Goal: Task Accomplishment & Management: Complete application form

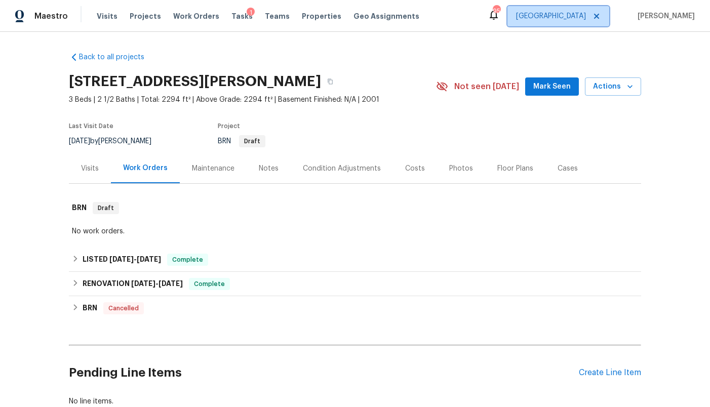
click at [576, 20] on span "[GEOGRAPHIC_DATA]" at bounding box center [551, 16] width 70 height 10
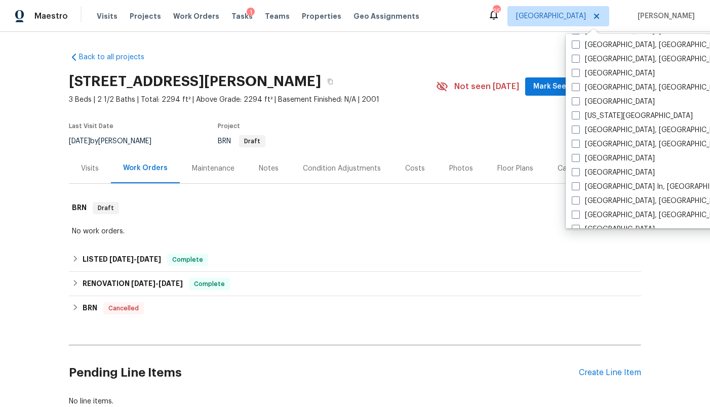
scroll to position [302, 0]
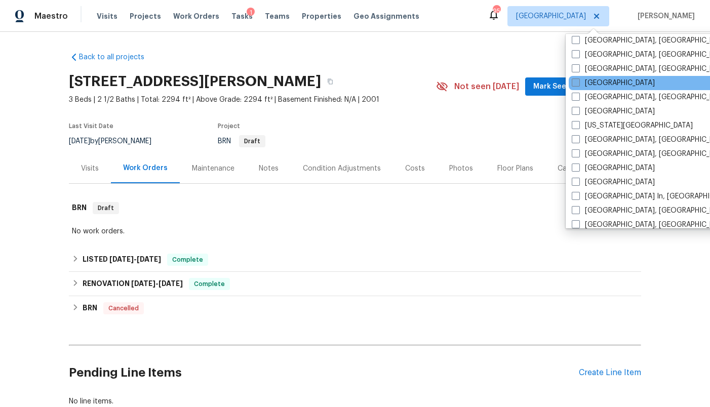
click at [597, 78] on label "[GEOGRAPHIC_DATA]" at bounding box center [613, 83] width 83 height 10
click at [578, 78] on input "[GEOGRAPHIC_DATA]" at bounding box center [575, 81] width 7 height 7
checkbox input "true"
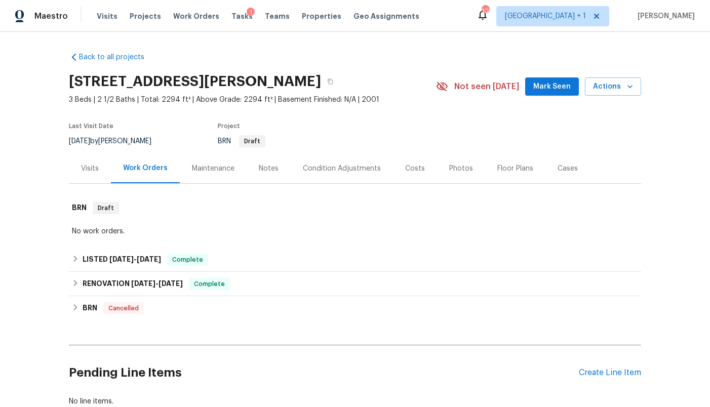
click at [429, 54] on div "Back to all projects [STREET_ADDRESS][PERSON_NAME] 3 Beds | 2 1/2 Baths | Total…" at bounding box center [355, 229] width 572 height 371
click at [231, 16] on span "Tasks" at bounding box center [241, 16] width 21 height 7
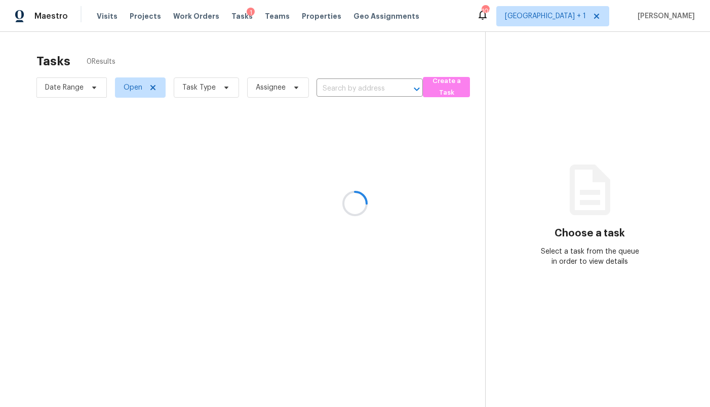
click at [583, 18] on div at bounding box center [355, 203] width 710 height 407
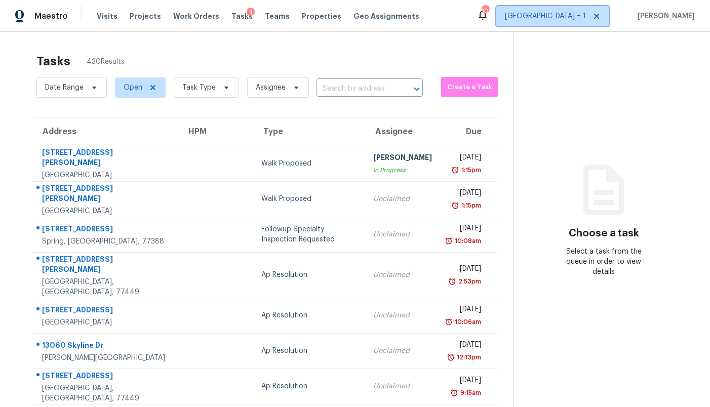
click at [583, 18] on span "[GEOGRAPHIC_DATA] + 1" at bounding box center [545, 16] width 81 height 10
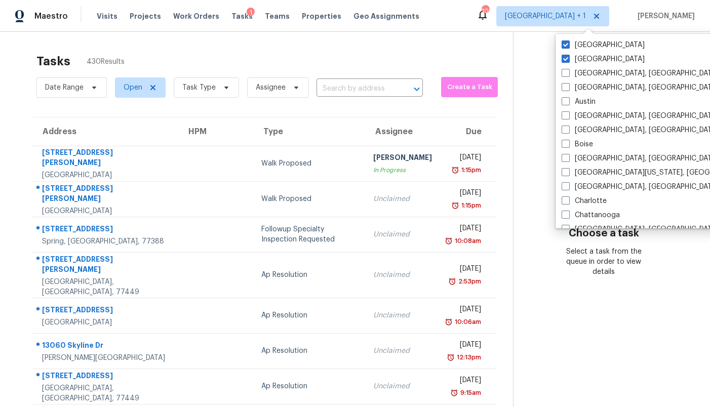
click at [486, 50] on div "Tasks 430 Results" at bounding box center [274, 61] width 476 height 26
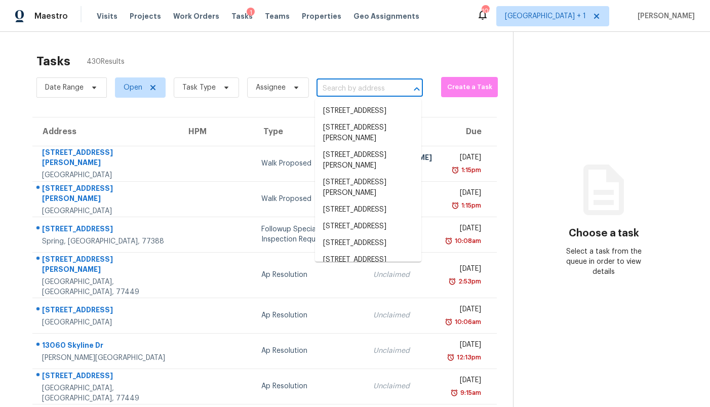
click at [351, 86] on input "text" at bounding box center [355, 89] width 78 height 16
paste input "[STREET_ADDRESS]"
type input "[STREET_ADDRESS]"
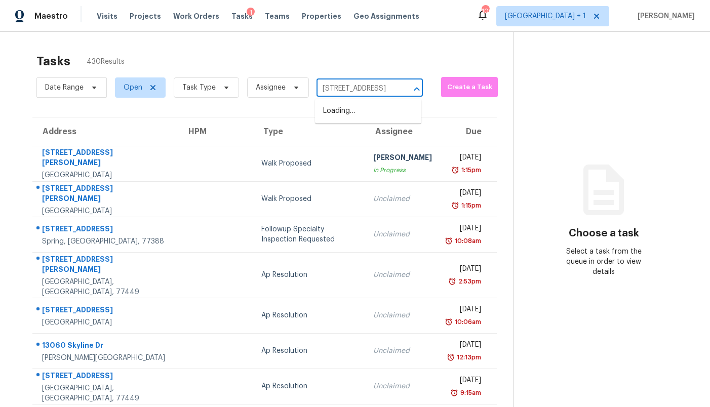
scroll to position [0, 53]
click at [351, 109] on li "[STREET_ADDRESS]" at bounding box center [368, 111] width 106 height 17
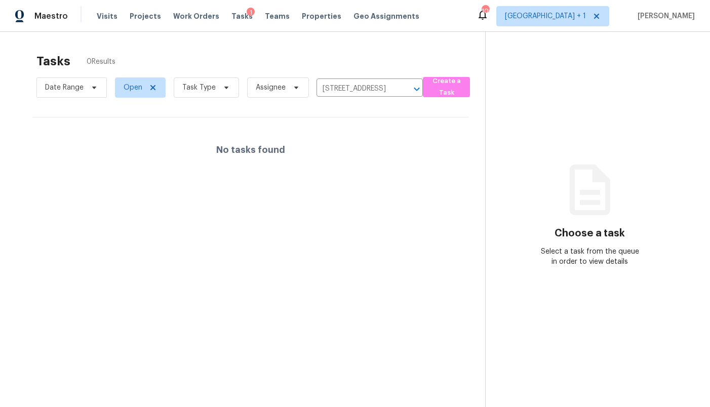
click at [354, 53] on div "Tasks 0 Results" at bounding box center [260, 61] width 449 height 26
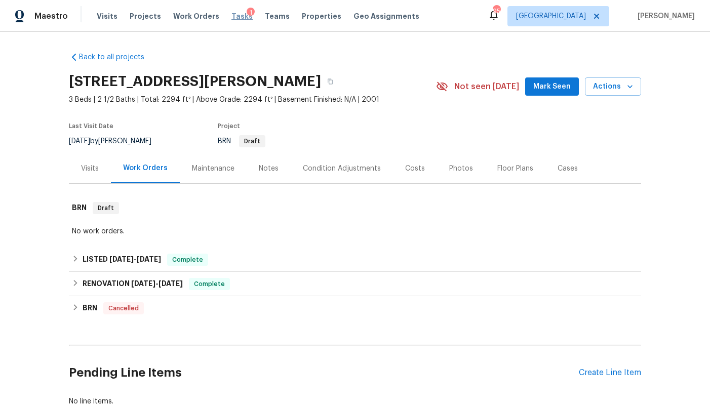
click at [231, 18] on span "Tasks" at bounding box center [241, 16] width 21 height 7
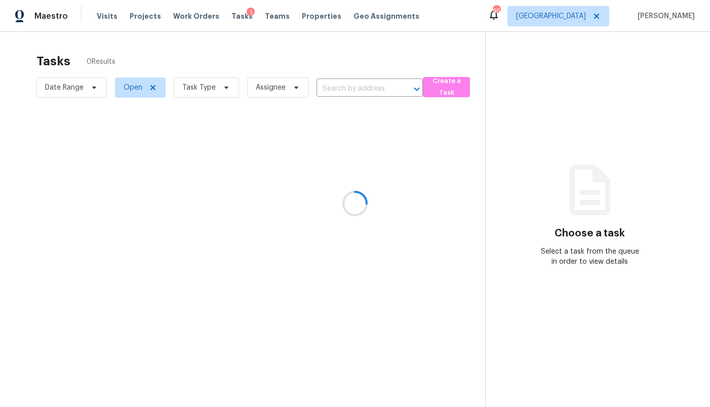
click at [590, 24] on div at bounding box center [355, 203] width 710 height 407
click at [588, 12] on div at bounding box center [355, 203] width 710 height 407
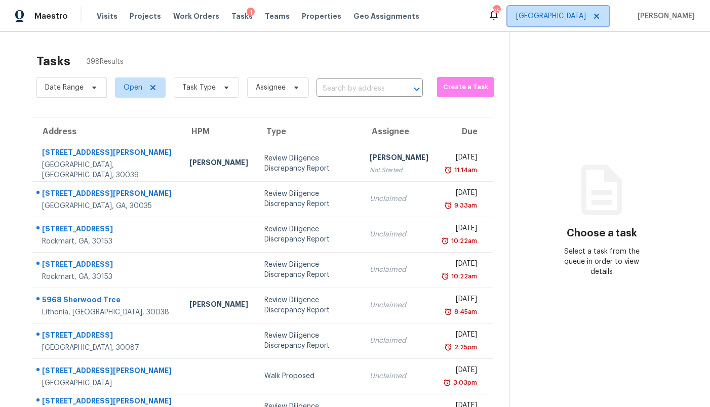
click at [586, 12] on span "[GEOGRAPHIC_DATA]" at bounding box center [551, 16] width 70 height 10
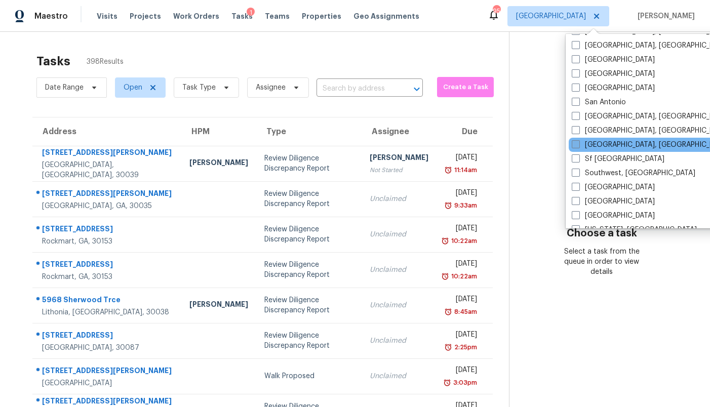
scroll to position [678, 0]
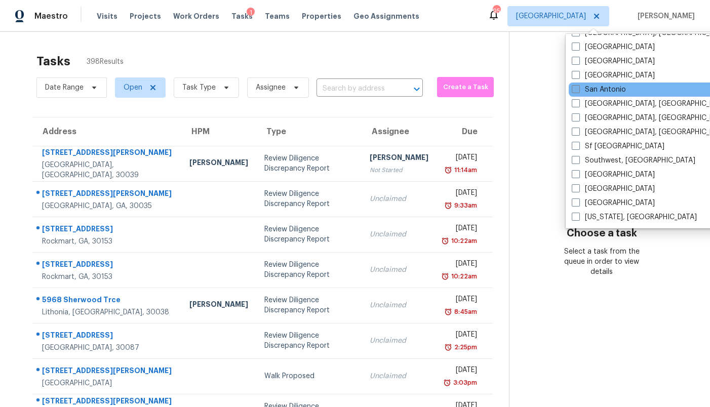
click at [613, 91] on label "San Antonio" at bounding box center [599, 90] width 54 height 10
click at [578, 91] on input "San Antonio" at bounding box center [575, 88] width 7 height 7
checkbox input "true"
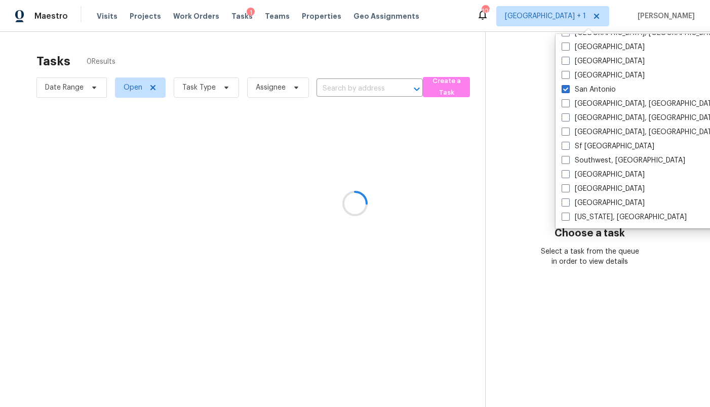
click at [494, 42] on div at bounding box center [355, 203] width 710 height 407
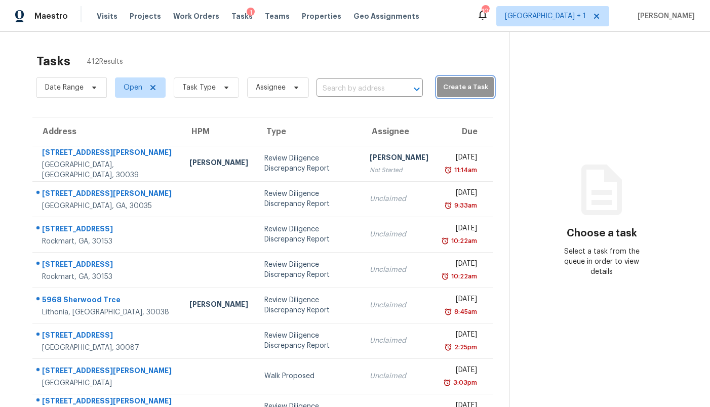
click at [445, 91] on span "Create a Task" at bounding box center [465, 88] width 47 height 12
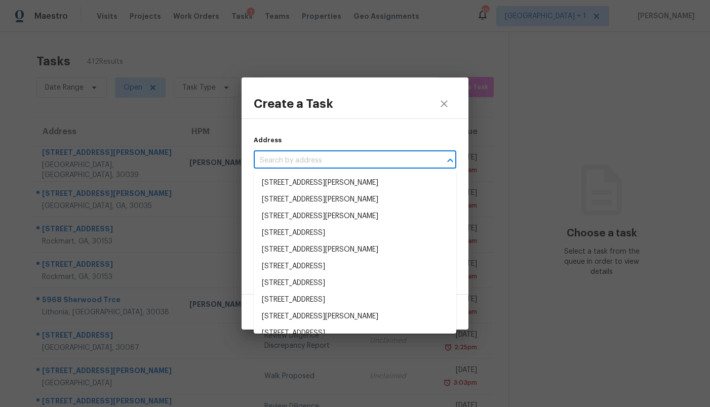
click at [335, 159] on input "text" at bounding box center [341, 161] width 174 height 16
paste input "3325 Cliffside Dr, Schertz, TX 78108"
type input "3325 Cliffside Dr, Schertz, TX 78108"
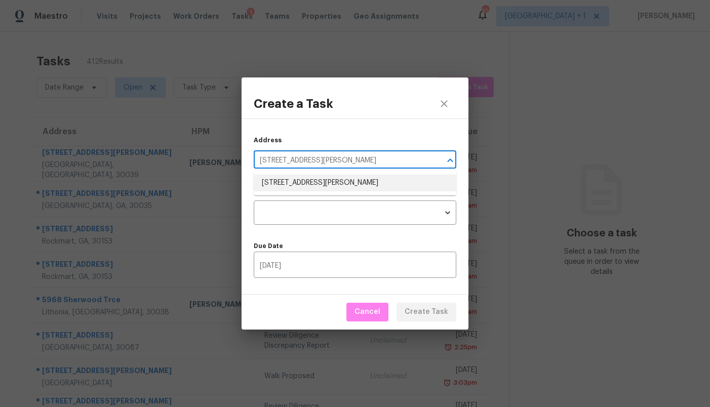
click at [329, 179] on li "3325 Cliffside Dr, Schertz, TX 78108" at bounding box center [355, 183] width 203 height 17
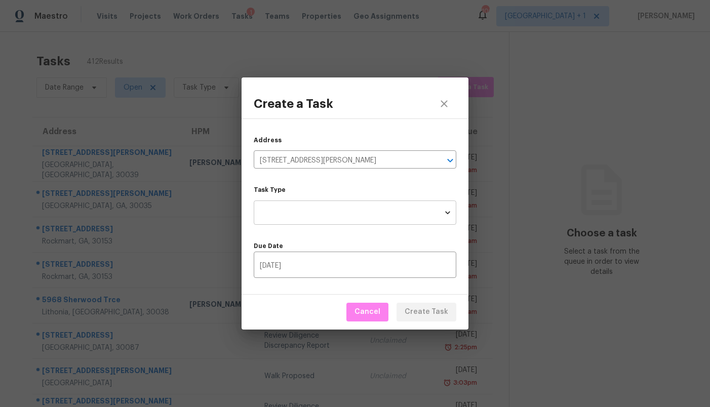
click at [325, 217] on body "Maestro Visits Projects Work Orders Tasks 1 Teams Properties Geo Assignments 10…" at bounding box center [355, 203] width 710 height 407
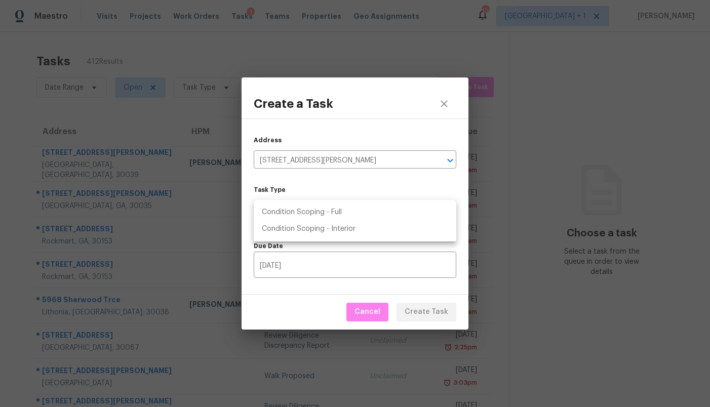
click at [325, 217] on li "Condition Scoping - Full" at bounding box center [355, 212] width 203 height 17
type input "virtual_full_assessment"
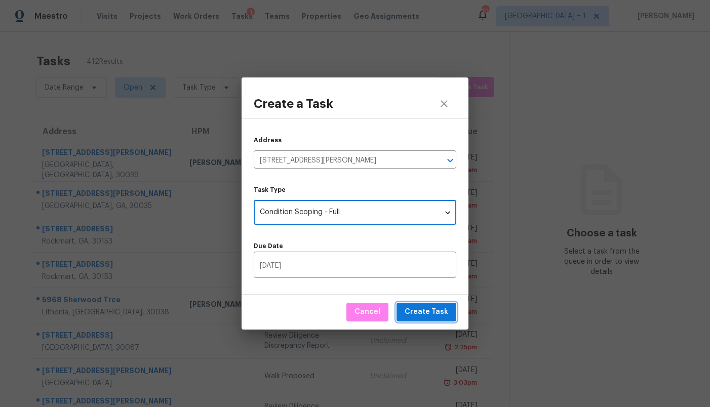
click at [441, 311] on span "Create Task" at bounding box center [427, 312] width 44 height 13
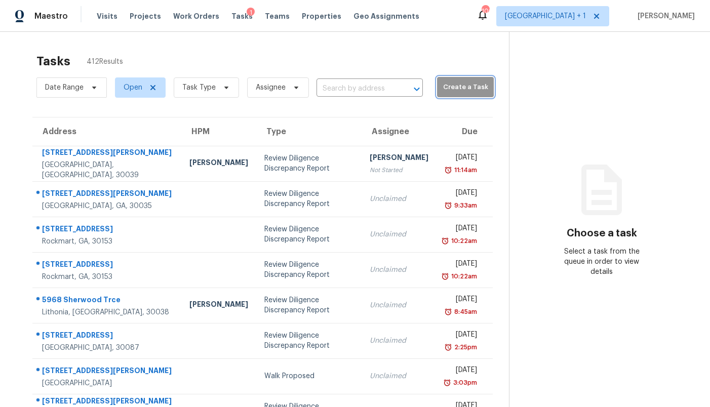
click at [447, 91] on span "Create a Task" at bounding box center [465, 88] width 47 height 12
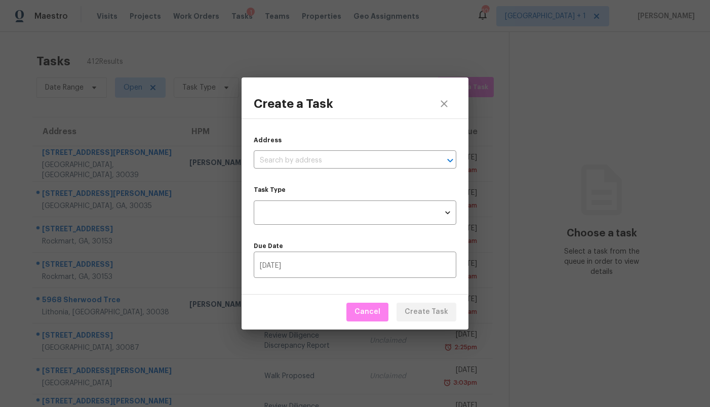
click at [345, 152] on div "Address ​" at bounding box center [355, 151] width 203 height 33
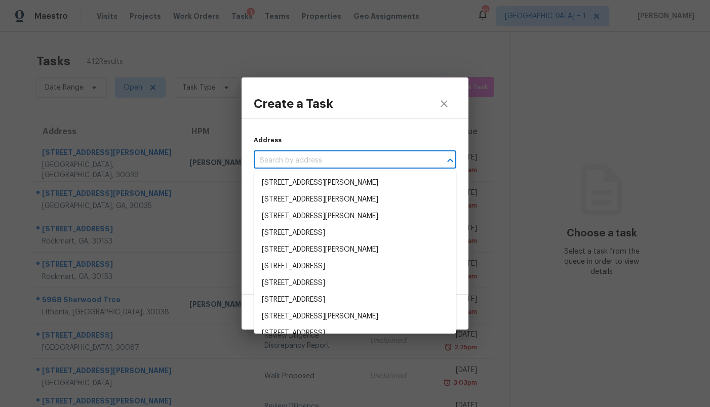
click at [344, 158] on input "text" at bounding box center [341, 161] width 174 height 16
paste input "4544 Silver Peak Pkwy, Suwanee, GA 30024"
type input "4544 Silver Peak Pkwy, Suwanee, GA 30024"
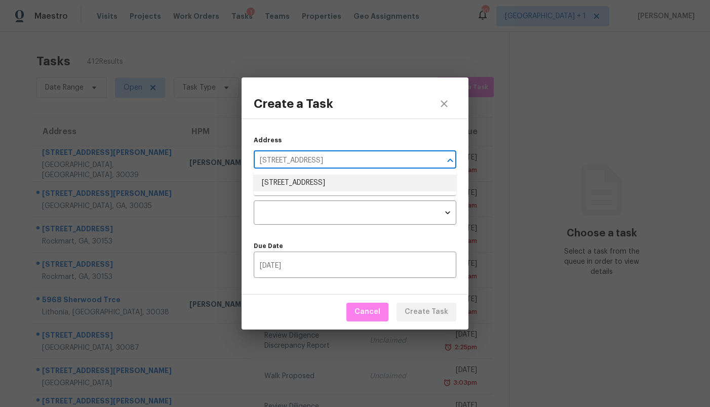
click at [334, 181] on li "4544 Silver Peak Pkwy, Suwanee, GA 30024" at bounding box center [355, 183] width 203 height 17
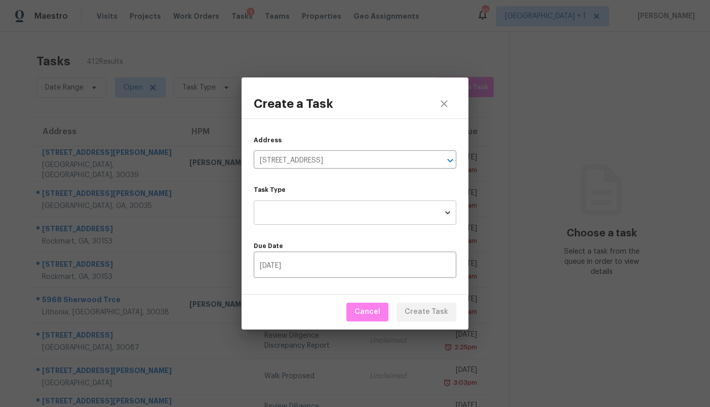
click at [331, 209] on body "Maestro Visits Projects Work Orders Tasks 1 Teams Properties Geo Assignments 10…" at bounding box center [355, 203] width 710 height 407
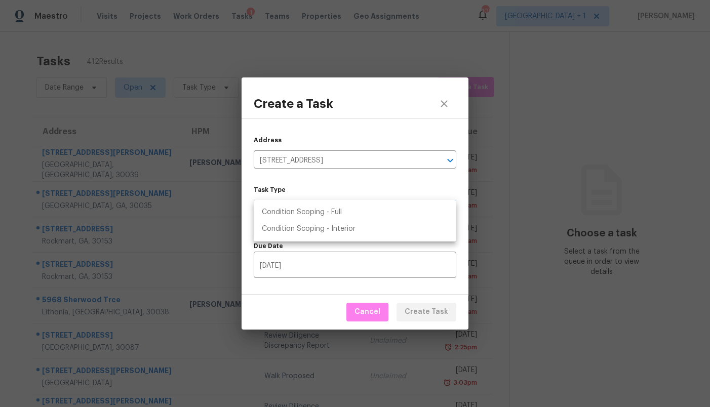
click at [331, 209] on li "Condition Scoping - Full" at bounding box center [355, 212] width 203 height 17
type input "virtual_full_assessment"
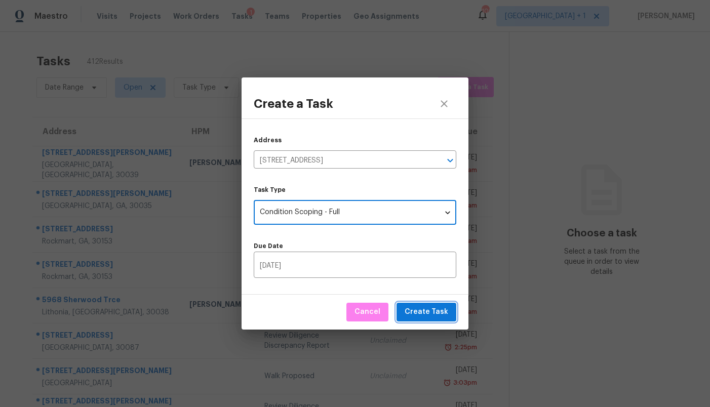
click at [427, 308] on span "Create Task" at bounding box center [427, 312] width 44 height 13
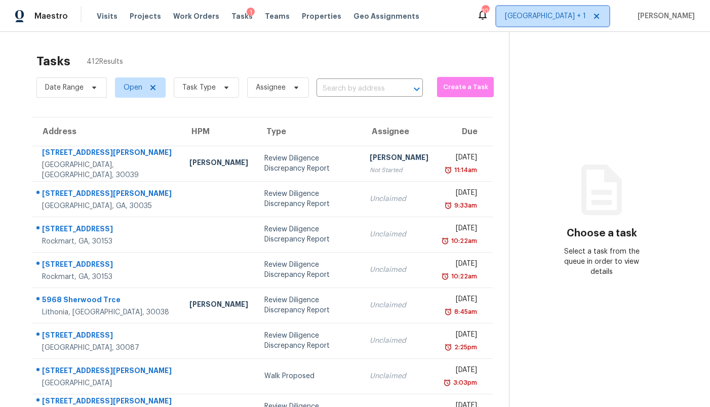
click at [575, 16] on span "[GEOGRAPHIC_DATA] + 1" at bounding box center [545, 16] width 81 height 10
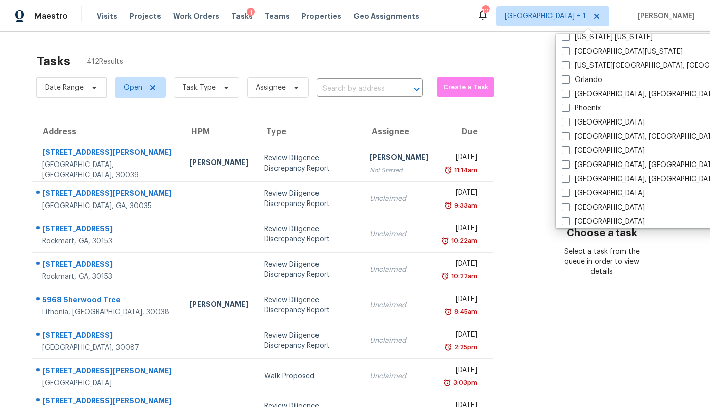
scroll to position [549, 0]
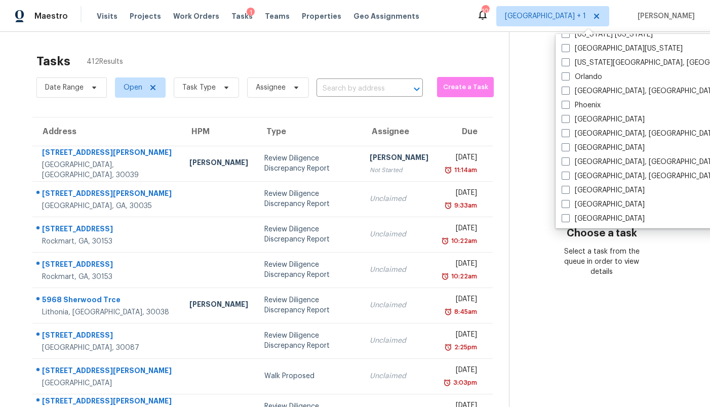
click at [573, 75] on label "Orlando" at bounding box center [581, 77] width 41 height 10
click at [568, 75] on input "Orlando" at bounding box center [564, 75] width 7 height 7
checkbox input "true"
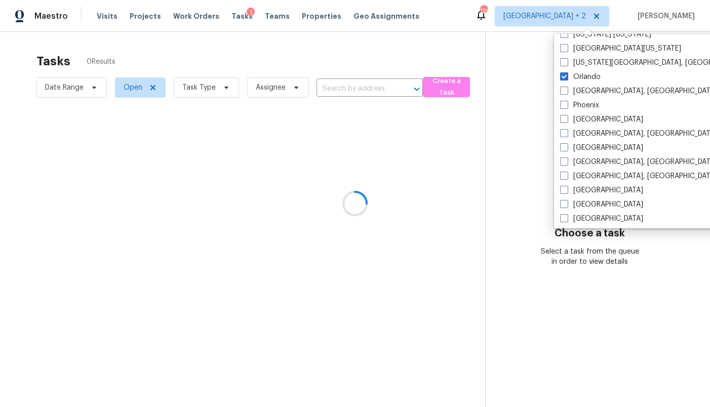
click at [482, 68] on div at bounding box center [355, 203] width 710 height 407
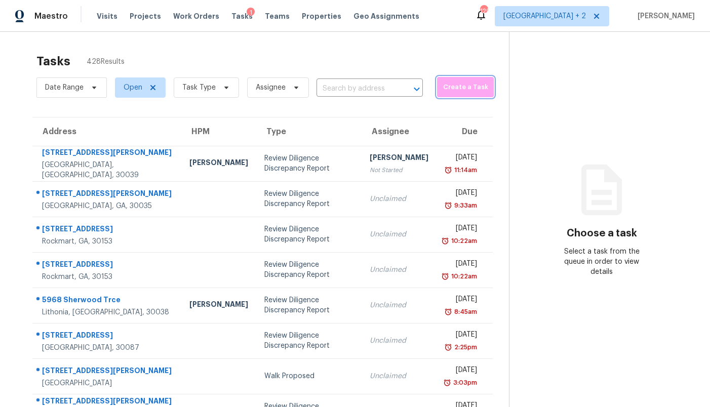
click at [442, 83] on span "Create a Task" at bounding box center [465, 88] width 47 height 12
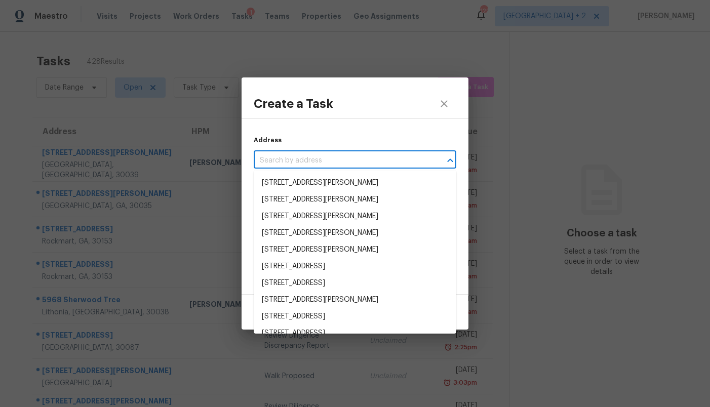
click at [348, 162] on input "text" at bounding box center [341, 161] width 174 height 16
paste input "1WH89V83V25PJ"
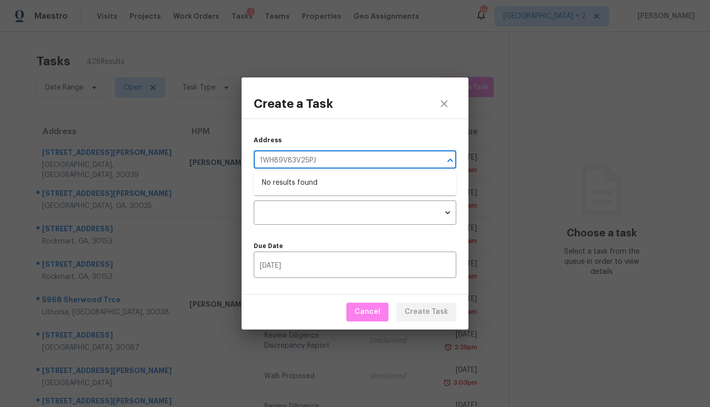
type input "1WH89V83V25PJ"
click at [448, 113] on button "close" at bounding box center [444, 104] width 24 height 24
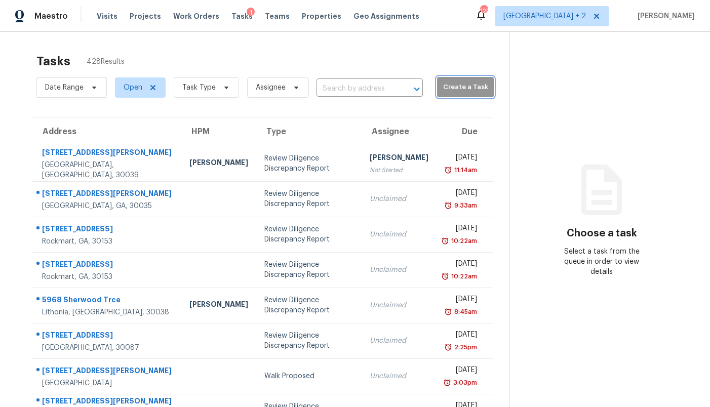
click at [447, 82] on span "Create a Task" at bounding box center [465, 88] width 47 height 12
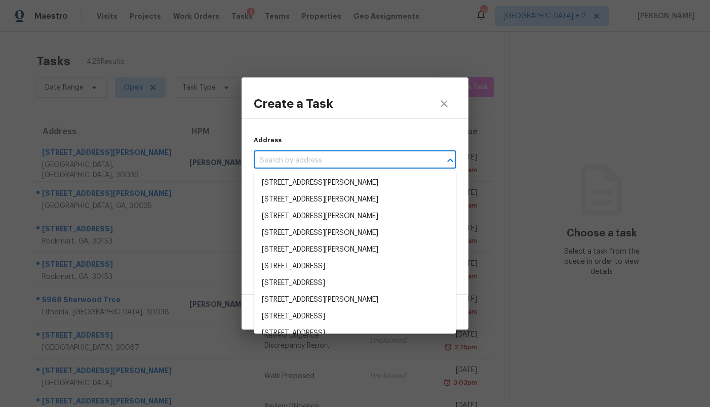
click at [296, 168] on body "Maestro Visits Projects Work Orders Tasks 1 Teams Properties Geo Assignments 12…" at bounding box center [355, 203] width 710 height 407
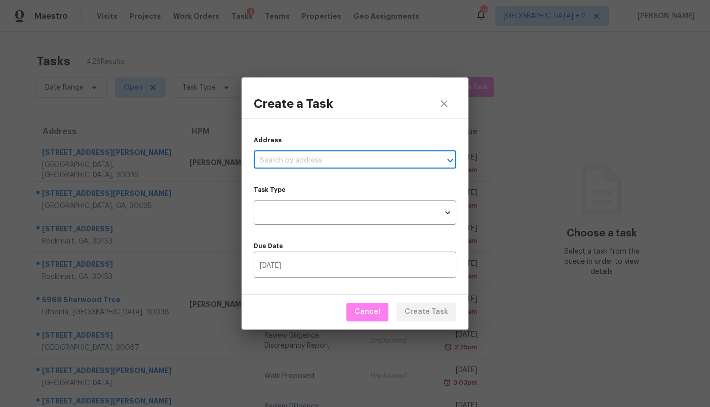
click at [294, 164] on input "text" at bounding box center [341, 161] width 174 height 16
paste input "2 Zinc Pl, Palm Coast, FL 32164"
type input "2 Zinc Pl, Palm Coast, FL 32164"
click at [304, 179] on li "2 Zinc Pl, Palm Coast, FL 32164" at bounding box center [355, 183] width 203 height 17
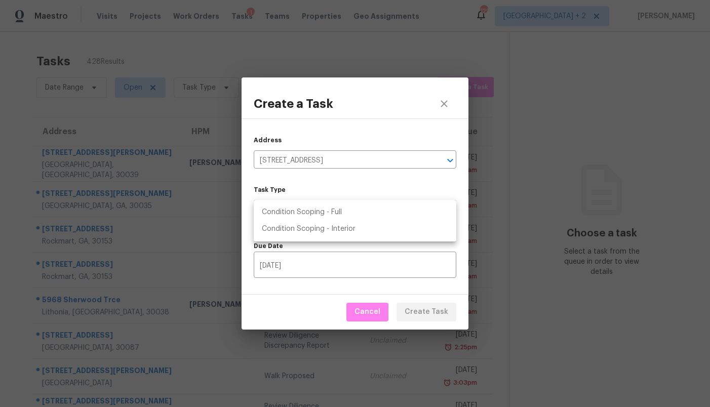
click at [329, 212] on body "Maestro Visits Projects Work Orders Tasks 1 Teams Properties Geo Assignments 12…" at bounding box center [355, 203] width 710 height 407
click at [329, 212] on li "Condition Scoping - Full" at bounding box center [355, 212] width 203 height 17
type input "virtual_full_assessment"
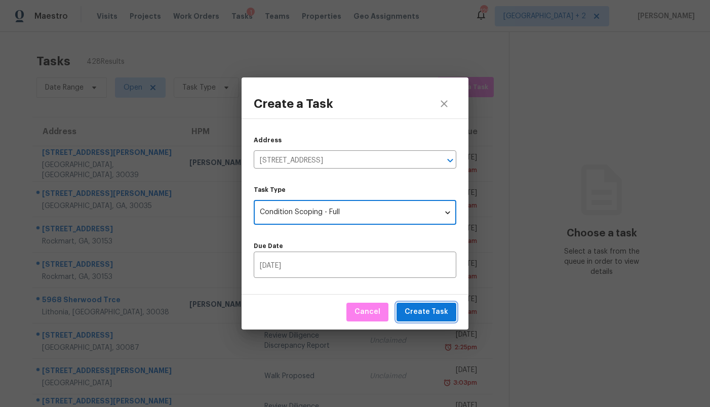
click at [438, 313] on span "Create Task" at bounding box center [427, 312] width 44 height 13
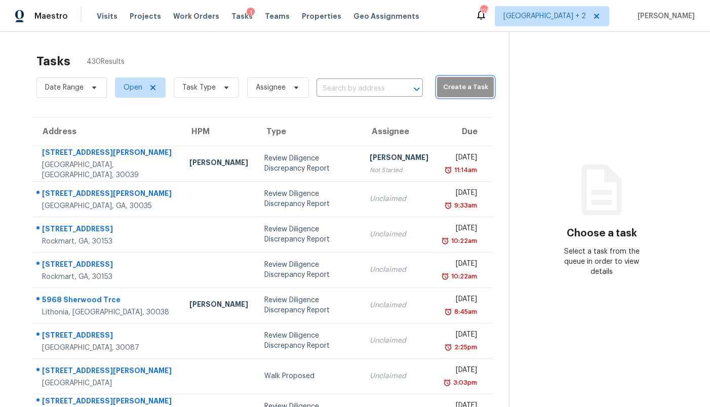
click at [458, 85] on span "Create a Task" at bounding box center [465, 88] width 47 height 12
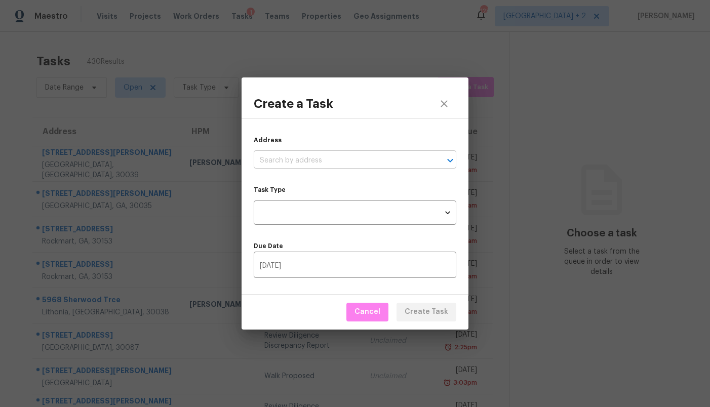
click at [323, 156] on input "text" at bounding box center [341, 161] width 174 height 16
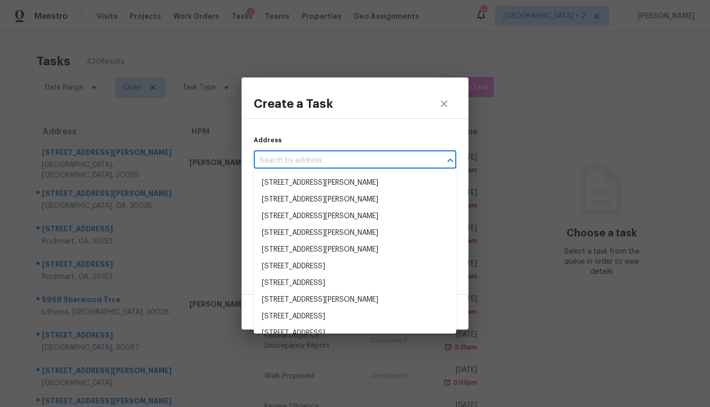
paste input "5C00BH92B3E0B"
type input "5C00BH92B3E0B"
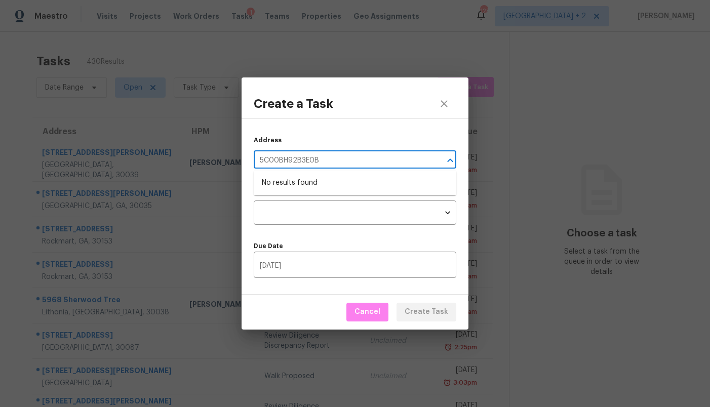
click at [322, 162] on input "5C00BH92B3E0B" at bounding box center [341, 161] width 174 height 16
click at [321, 162] on input "5C00BH92B3E0B" at bounding box center [341, 161] width 174 height 16
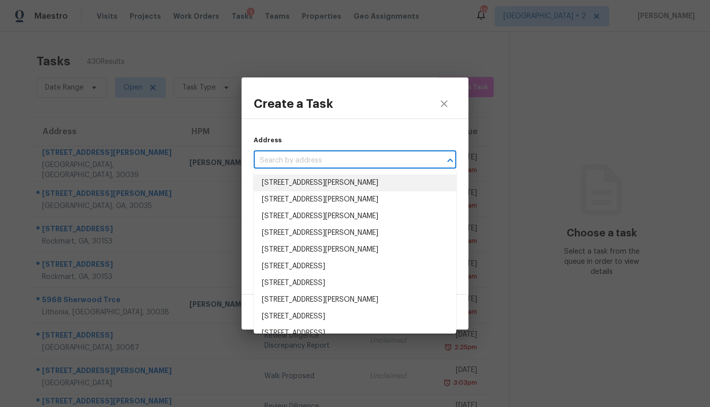
paste input "5C00BH92B3E0B"
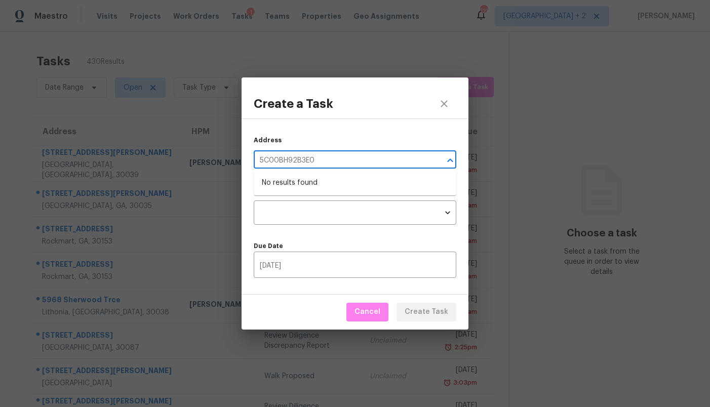
type input "5C00BH92B3E0"
click at [445, 104] on icon "close" at bounding box center [444, 104] width 12 height 12
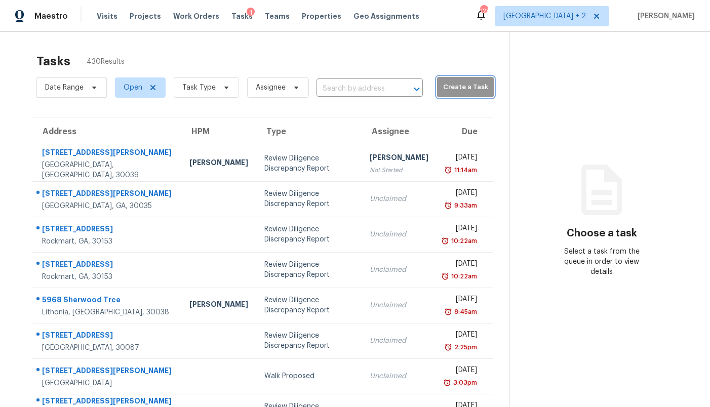
click at [461, 86] on span "Create a Task" at bounding box center [465, 88] width 47 height 12
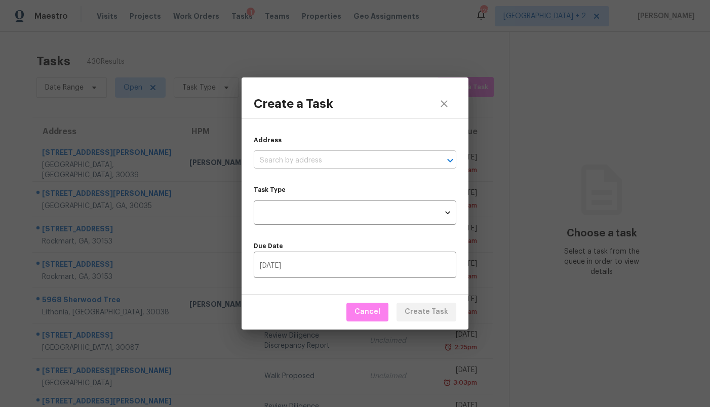
click at [284, 160] on input "text" at bounding box center [341, 161] width 174 height 16
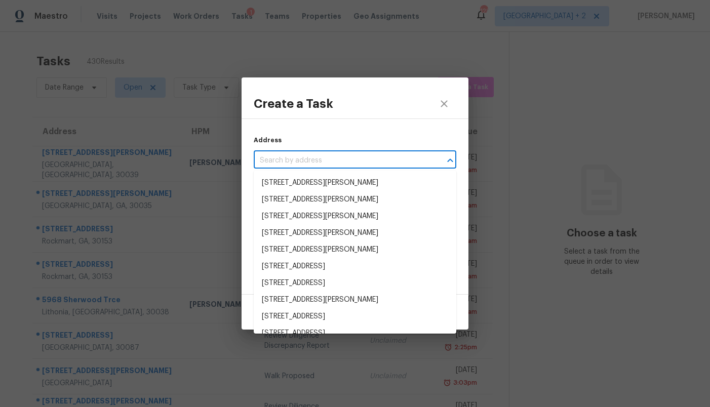
paste input "1710 Rosewood Dr, Griffin, GA 30223"
type input "1710 Rosewood Dr, Griffin, GA 30223"
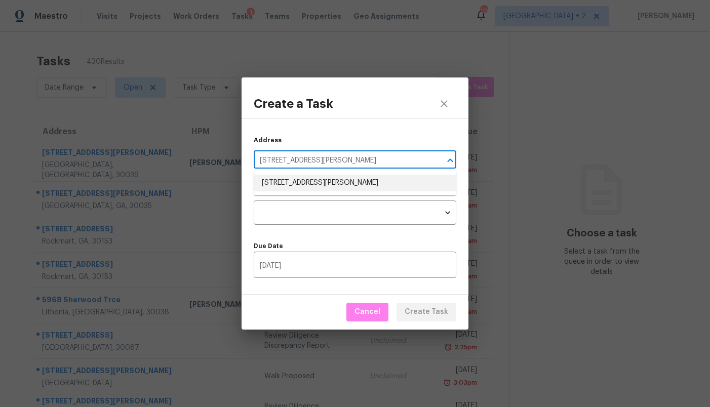
click at [301, 182] on li "1710 Rosewood Dr, Griffin, GA 30223" at bounding box center [355, 183] width 203 height 17
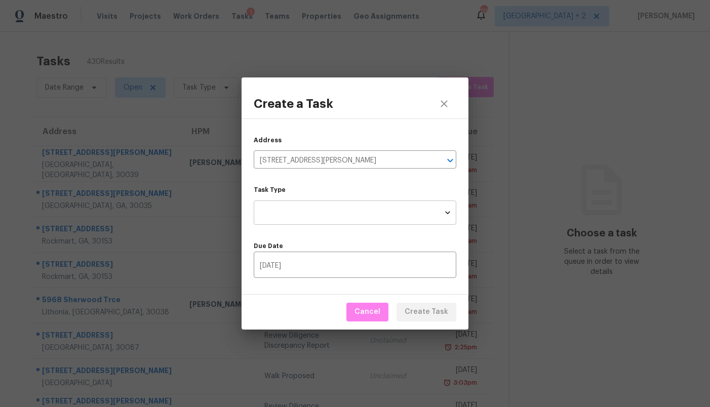
click at [325, 213] on body "Maestro Visits Projects Work Orders Tasks 1 Teams Properties Geo Assignments 12…" at bounding box center [355, 203] width 710 height 407
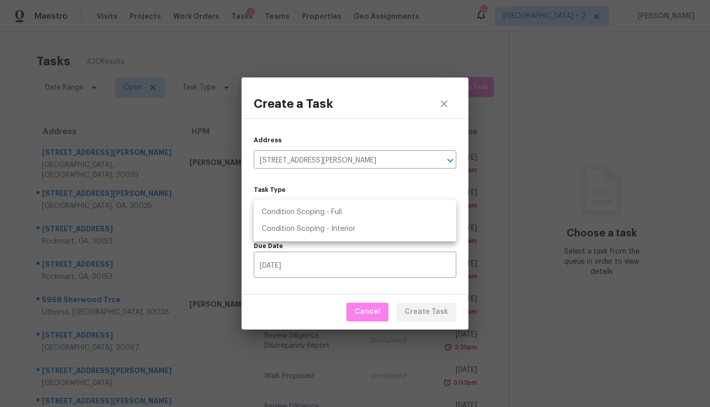
click at [325, 213] on li "Condition Scoping - Full" at bounding box center [355, 212] width 203 height 17
type input "virtual_full_assessment"
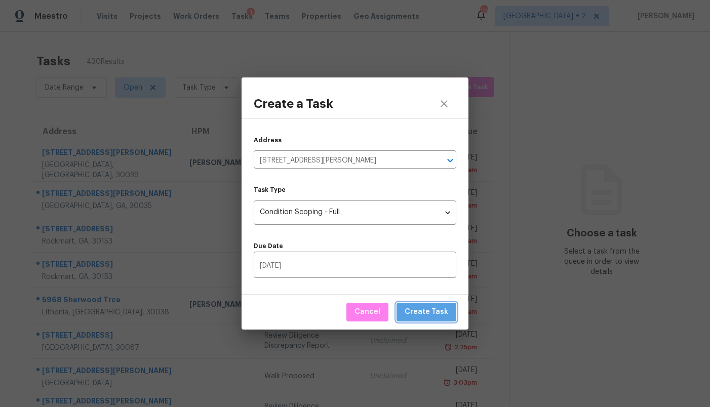
click at [442, 315] on span "Create Task" at bounding box center [427, 312] width 44 height 13
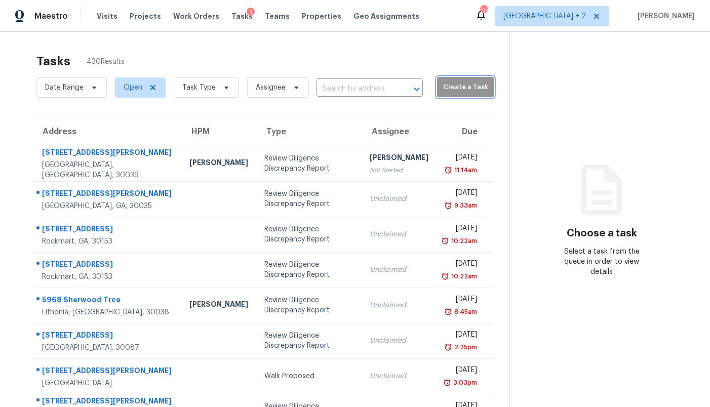
click at [452, 87] on span "Create a Task" at bounding box center [465, 88] width 47 height 12
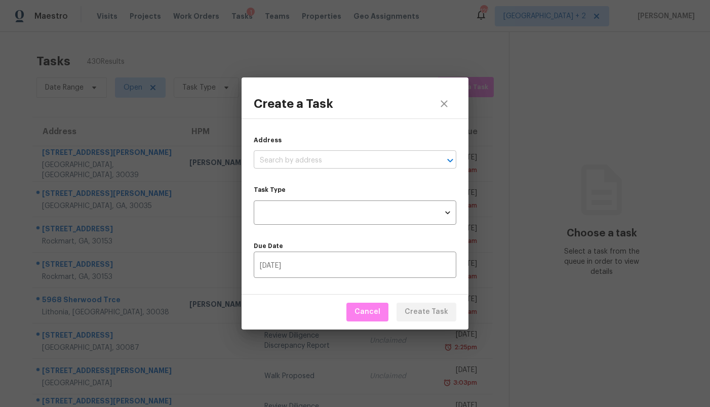
click at [347, 157] on input "text" at bounding box center [341, 161] width 174 height 16
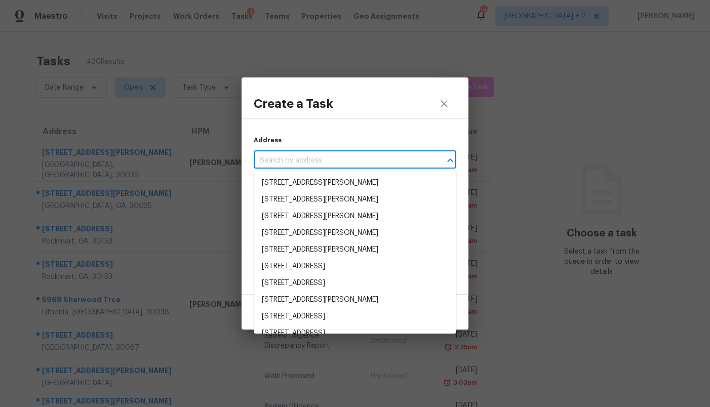
paste input "6510 Silver Crescent Dr, Houston, TX 77064"
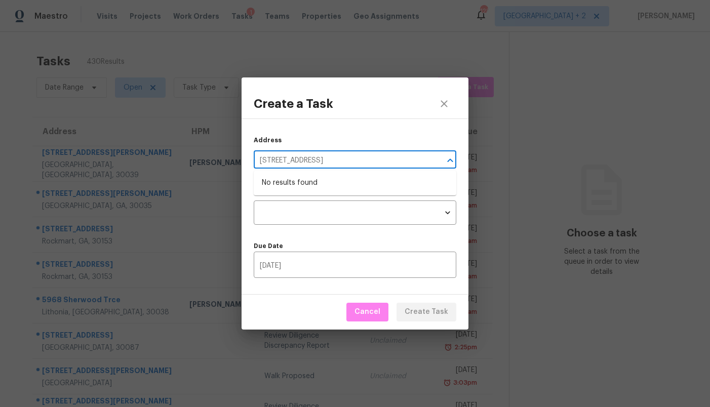
type input "6510 Silver Crescent Dr, Houston, TX 77064"
click at [444, 98] on icon "close" at bounding box center [444, 104] width 12 height 12
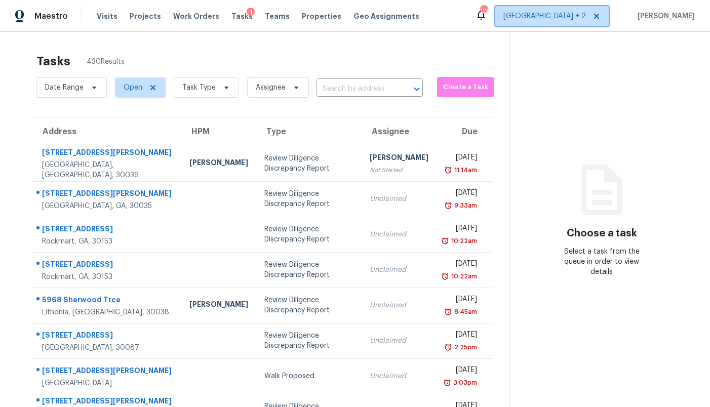
click at [570, 15] on span "Atlanta + 2" at bounding box center [544, 16] width 83 height 10
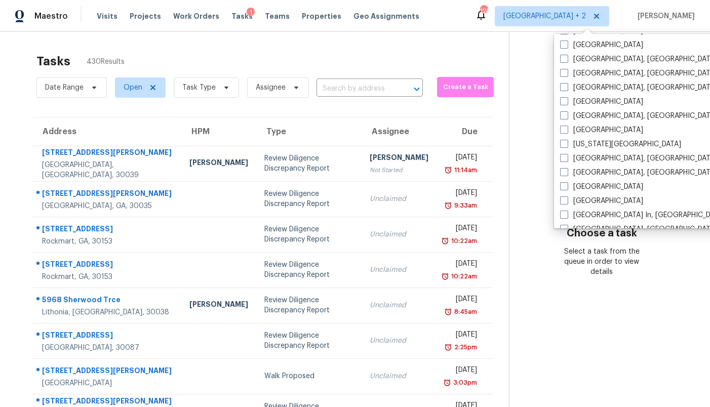
scroll to position [325, 0]
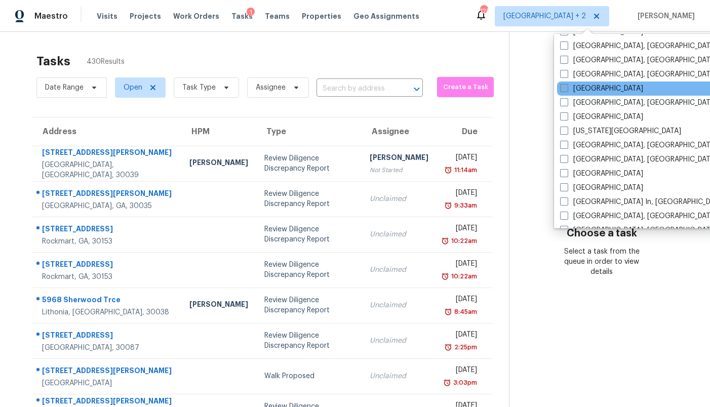
click at [572, 89] on label "[GEOGRAPHIC_DATA]" at bounding box center [601, 89] width 83 height 10
click at [567, 89] on input "[GEOGRAPHIC_DATA]" at bounding box center [563, 87] width 7 height 7
checkbox input "true"
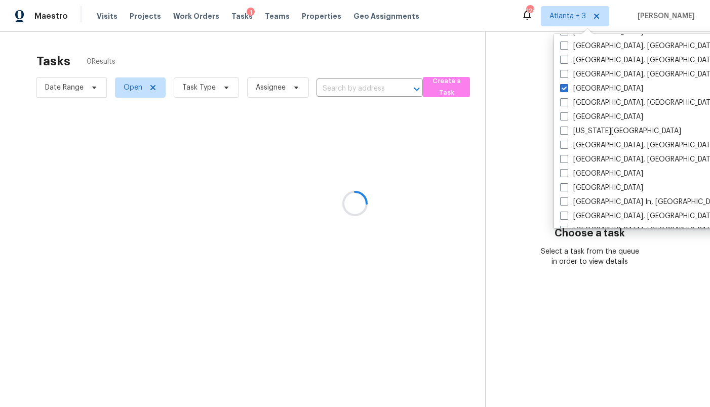
click at [445, 55] on div at bounding box center [355, 203] width 710 height 407
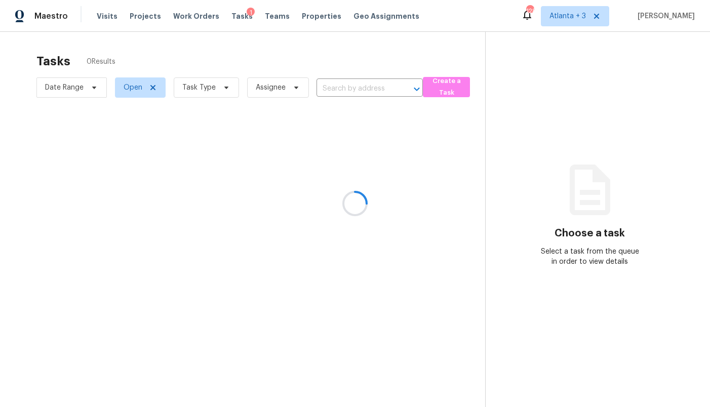
click at [445, 87] on div at bounding box center [355, 203] width 710 height 407
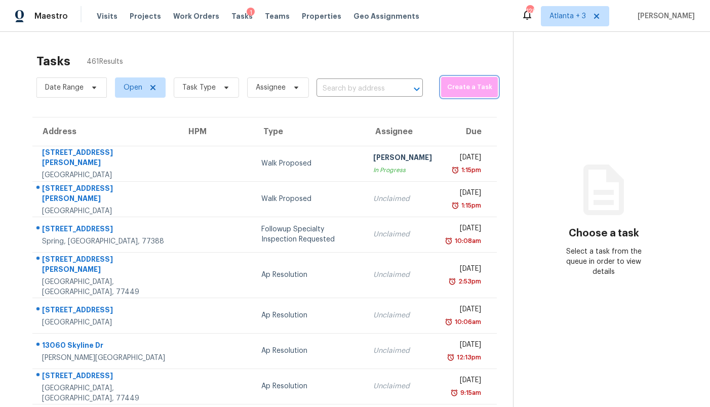
click at [446, 87] on span "Create a Task" at bounding box center [469, 88] width 47 height 12
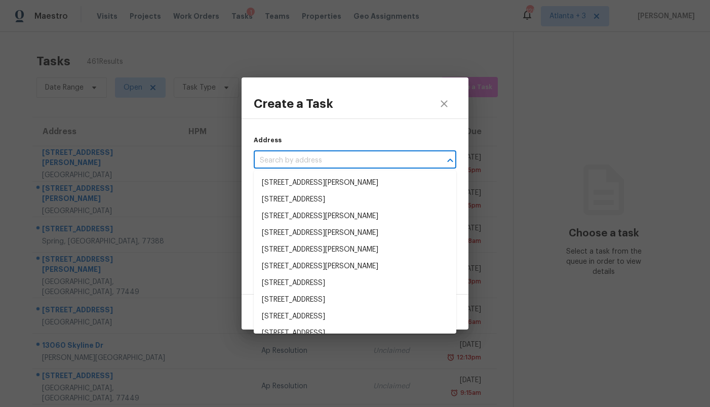
click at [338, 165] on input "text" at bounding box center [341, 161] width 174 height 16
paste input "6510 Silver Crescent Dr, Houston, TX 77064"
type input "6510 Silver Crescent Dr, Houston, TX 77064"
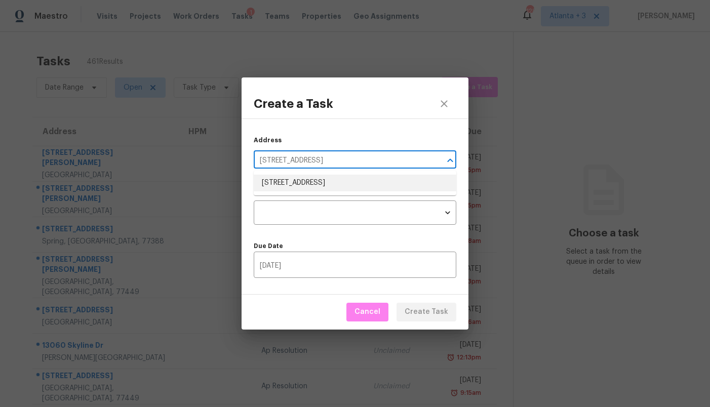
click at [325, 187] on li "6510 Silver Crescent Dr, Houston, TX 77064" at bounding box center [355, 183] width 203 height 17
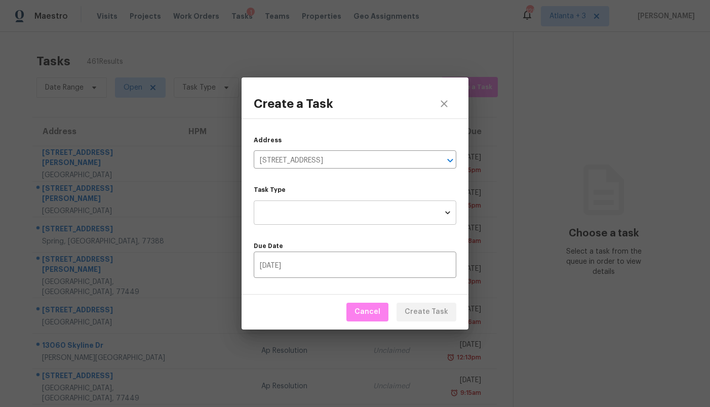
click at [341, 217] on body "Maestro Visits Projects Work Orders Tasks 1 Teams Properties Geo Assignments 12…" at bounding box center [355, 203] width 710 height 407
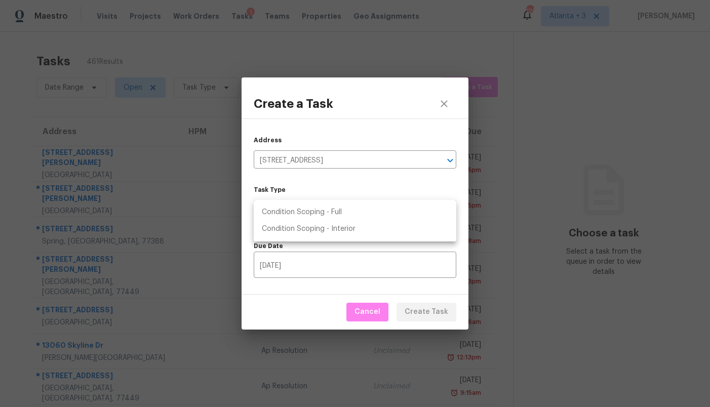
click at [341, 218] on li "Condition Scoping - Full" at bounding box center [355, 212] width 203 height 17
type input "virtual_full_assessment"
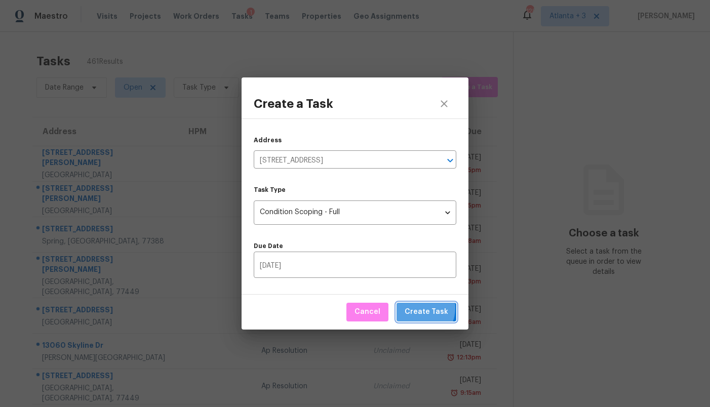
click at [418, 308] on span "Create Task" at bounding box center [427, 312] width 44 height 13
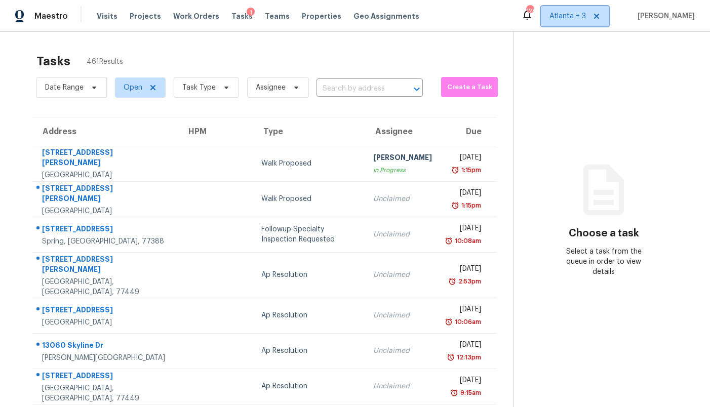
click at [583, 20] on span "Atlanta + 3" at bounding box center [567, 16] width 36 height 10
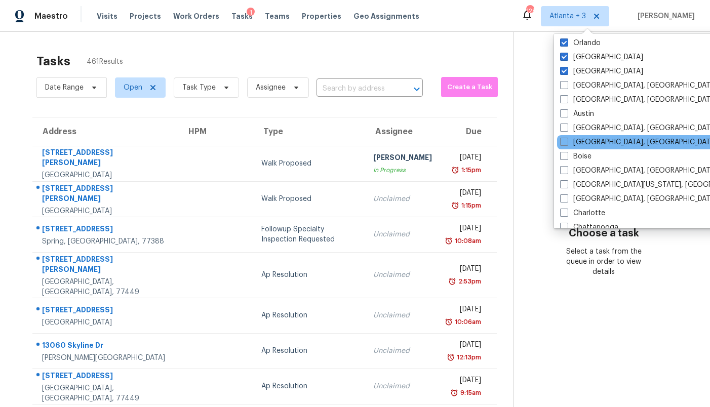
scroll to position [18, 0]
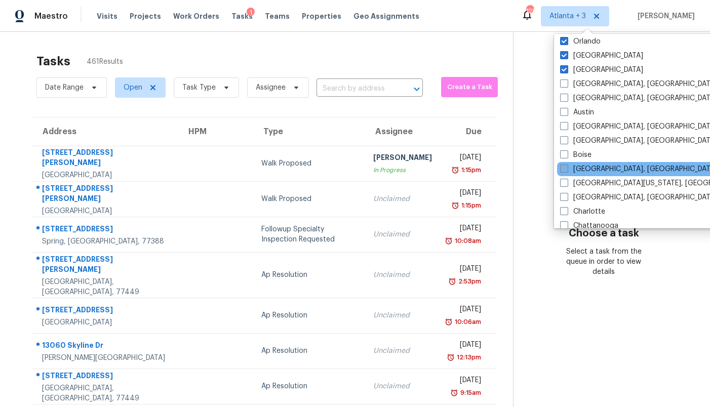
click at [586, 169] on label "[GEOGRAPHIC_DATA], [GEOGRAPHIC_DATA]" at bounding box center [638, 169] width 157 height 10
click at [567, 169] on input "[GEOGRAPHIC_DATA], [GEOGRAPHIC_DATA]" at bounding box center [563, 167] width 7 height 7
checkbox input "true"
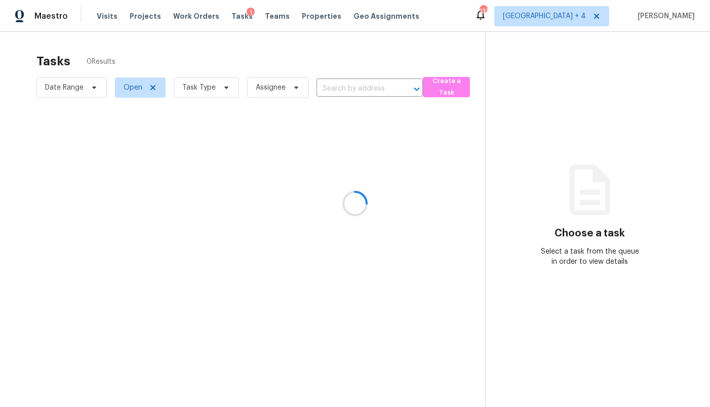
click at [470, 52] on div at bounding box center [355, 203] width 710 height 407
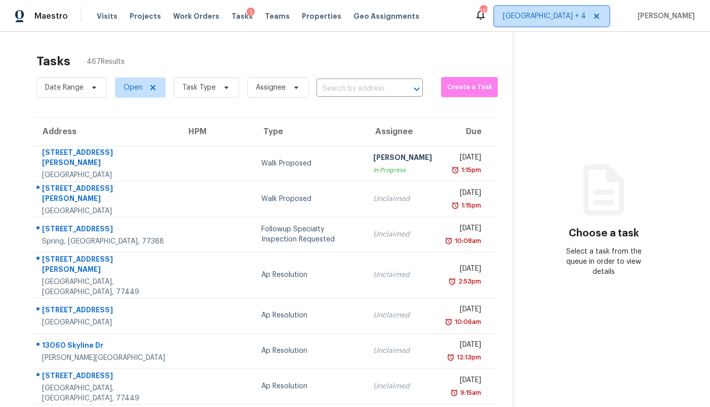
click at [576, 17] on span "Atlanta + 4" at bounding box center [544, 16] width 83 height 10
click at [443, 23] on div "Maestro Visits Projects Work Orders Tasks 1 Teams Properties Geo Assignments 13…" at bounding box center [355, 16] width 710 height 32
click at [459, 92] on span "Create a Task" at bounding box center [469, 88] width 47 height 12
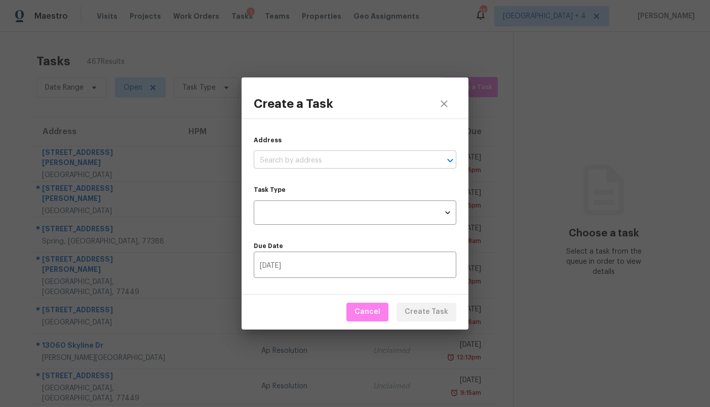
click at [330, 157] on input "text" at bounding box center [341, 161] width 174 height 16
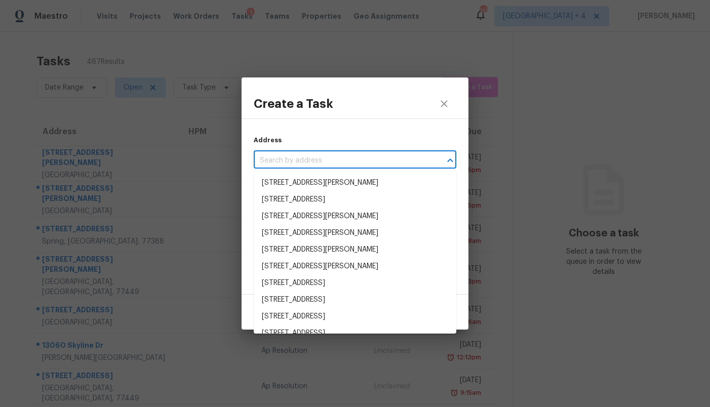
paste input "5 Harrison Ave, Wakefield, MA 01880"
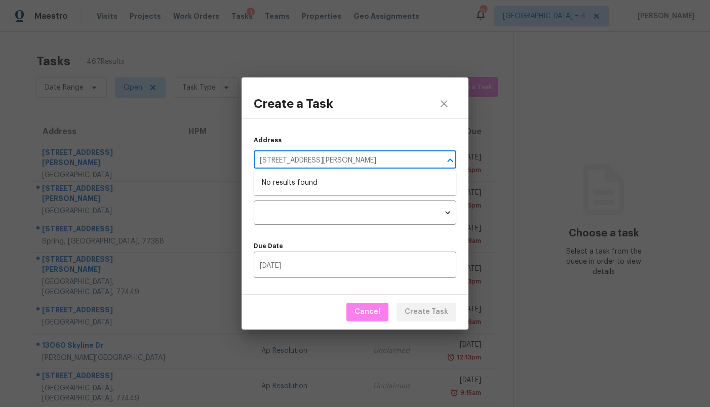
type input "5 Harrison Ave, Wakefield, MA 01880"
click at [443, 111] on button "close" at bounding box center [444, 104] width 24 height 24
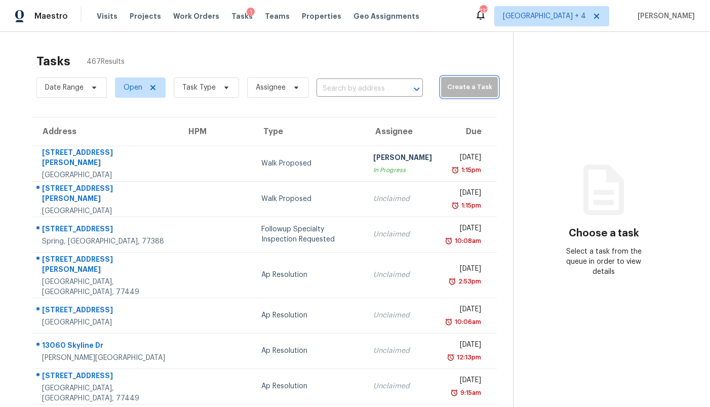
click at [464, 84] on span "Create a Task" at bounding box center [469, 88] width 47 height 12
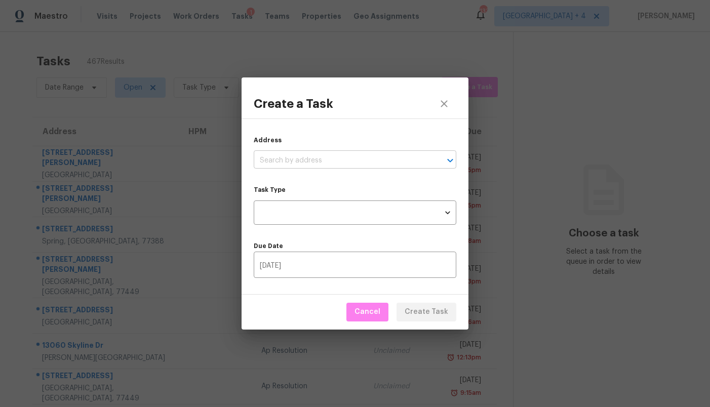
click at [350, 155] on input "text" at bounding box center [341, 161] width 174 height 16
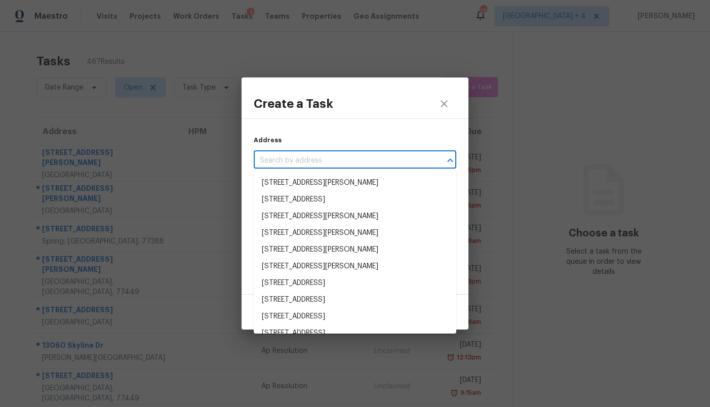
paste input "5 Harrison Ave, Wakefield, MA 01880"
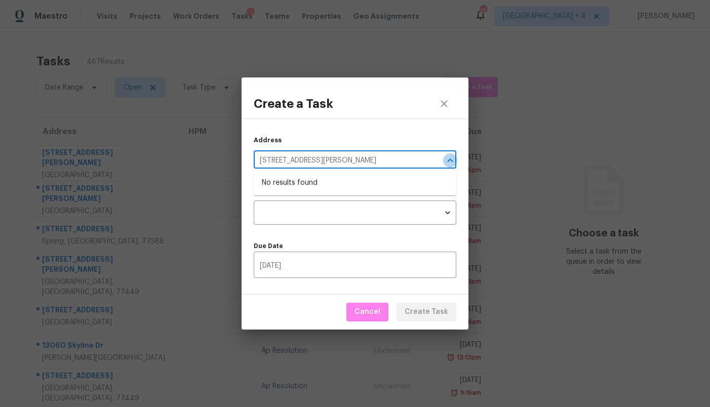
click at [448, 160] on icon "Close" at bounding box center [450, 161] width 6 height 4
type input "5 Harrison Ave, Wakefield, MA 01880"
click at [446, 103] on icon "close" at bounding box center [444, 104] width 12 height 12
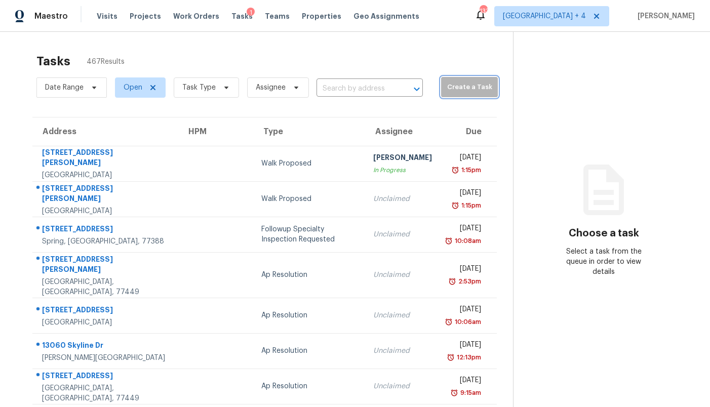
click at [452, 89] on span "Create a Task" at bounding box center [469, 88] width 47 height 12
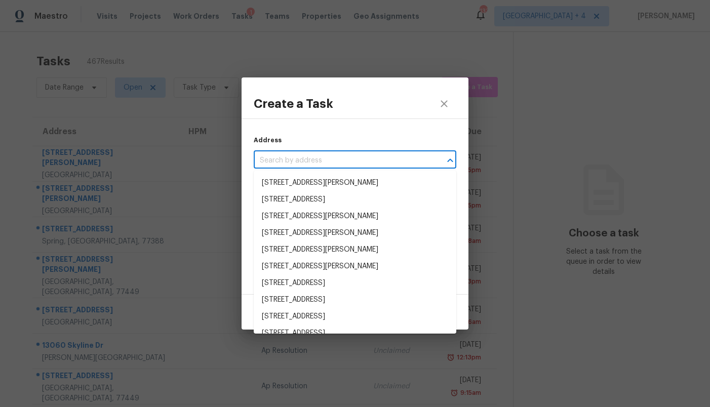
click at [340, 162] on input "text" at bounding box center [341, 161] width 174 height 16
paste input "5 Harrison Ave, Wakefield, MA 01880"
type input "5 Harrison Ave, Wakefield, MA 01880"
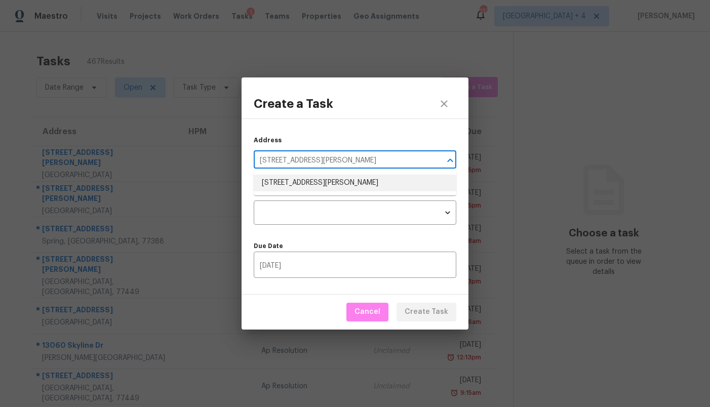
click at [331, 180] on li "5 Harrison Ave, Wakefield, MA 01880" at bounding box center [355, 183] width 203 height 17
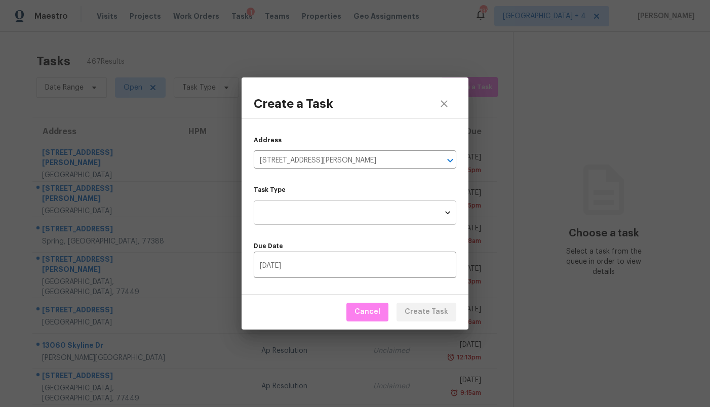
click at [366, 214] on body "Maestro Visits Projects Work Orders Tasks 1 Teams Properties Geo Assignments 13…" at bounding box center [355, 203] width 710 height 407
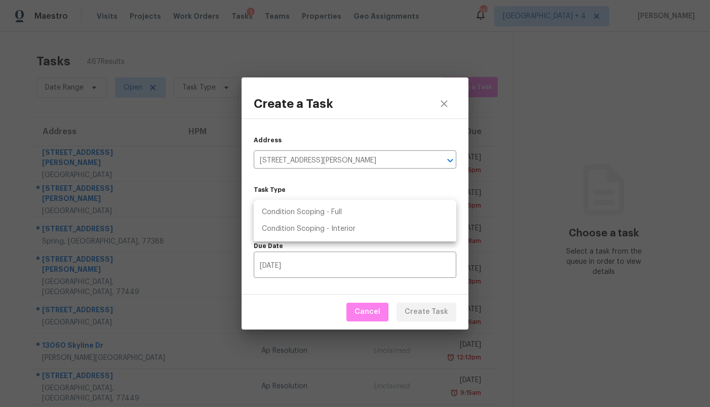
click at [353, 212] on li "Condition Scoping - Full" at bounding box center [355, 212] width 203 height 17
type input "virtual_full_assessment"
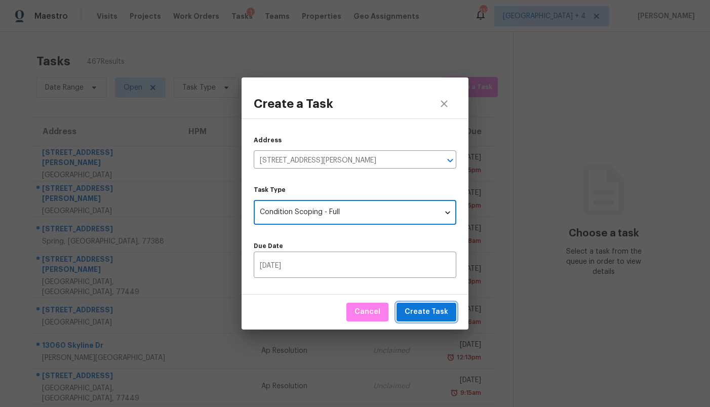
click at [417, 308] on span "Create Task" at bounding box center [427, 312] width 44 height 13
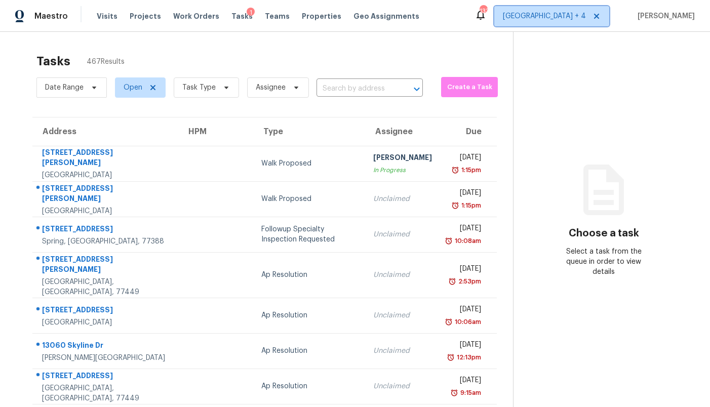
click at [573, 10] on span "Atlanta + 4" at bounding box center [551, 16] width 115 height 20
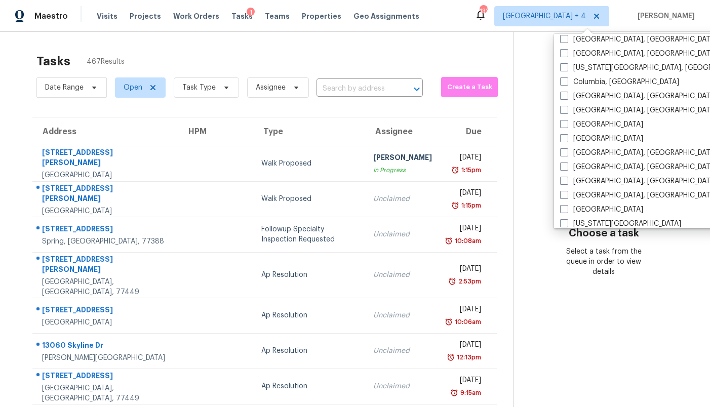
scroll to position [237, 0]
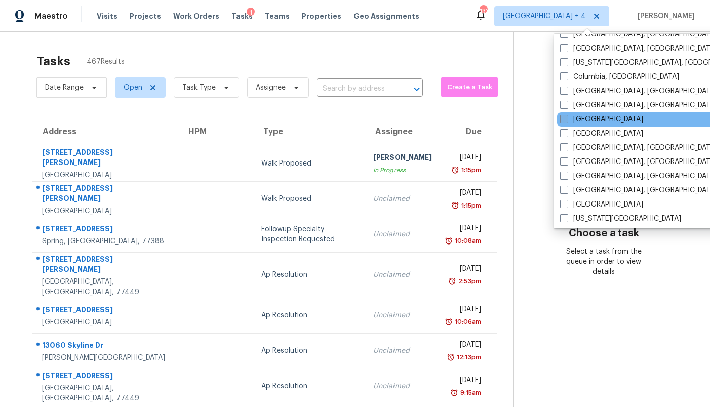
click at [576, 123] on label "[GEOGRAPHIC_DATA]" at bounding box center [601, 119] width 83 height 10
click at [567, 121] on input "[GEOGRAPHIC_DATA]" at bounding box center [563, 117] width 7 height 7
checkbox input "true"
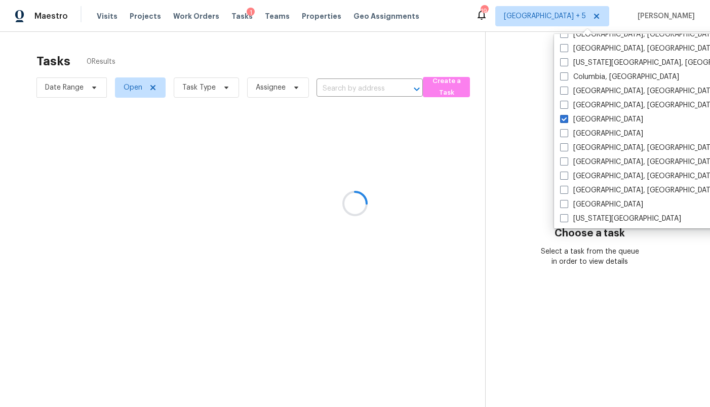
click at [395, 60] on div at bounding box center [355, 203] width 710 height 407
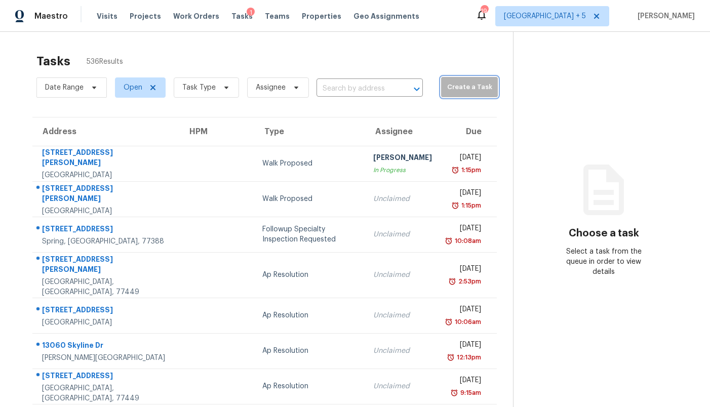
click at [446, 82] on span "Create a Task" at bounding box center [469, 88] width 47 height 12
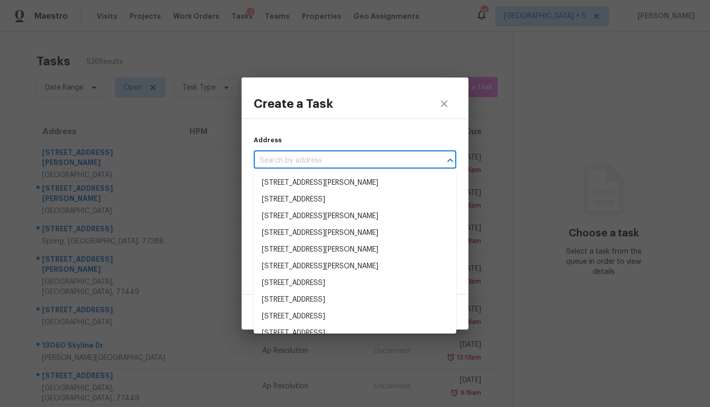
click at [358, 159] on input "text" at bounding box center [341, 161] width 174 height 16
paste input "4EDB09M9YWCMR"
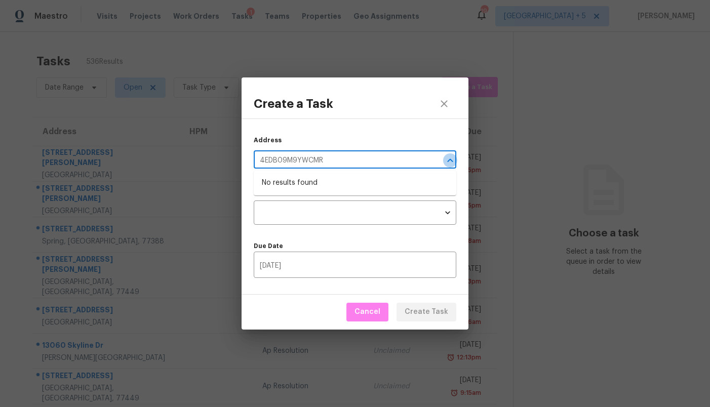
click at [443, 159] on button "Close" at bounding box center [450, 160] width 14 height 14
type input "4EDB09M9YWCMR"
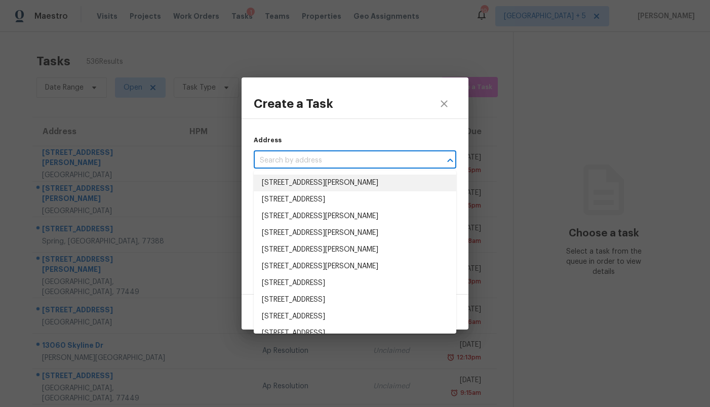
click at [358, 160] on input "text" at bounding box center [341, 161] width 174 height 16
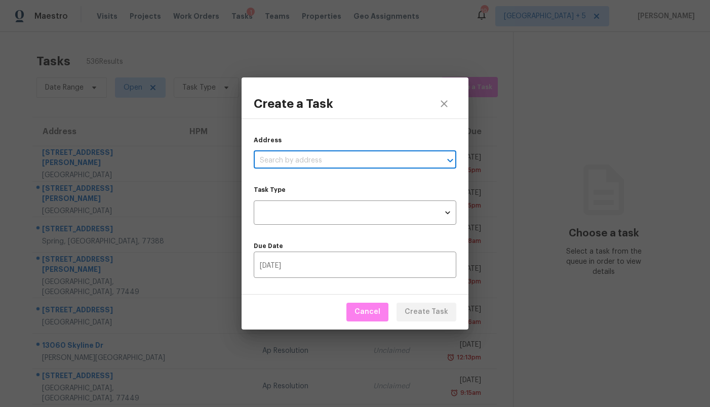
paste input "10006 Kittyhawk Ln, Dallas, TX 75217"
type input "10006 Kittyhawk Ln, Dallas, TX 75217"
click at [339, 184] on li "10006 Kittyhawk Ln, Dallas, TX 75217" at bounding box center [355, 183] width 203 height 17
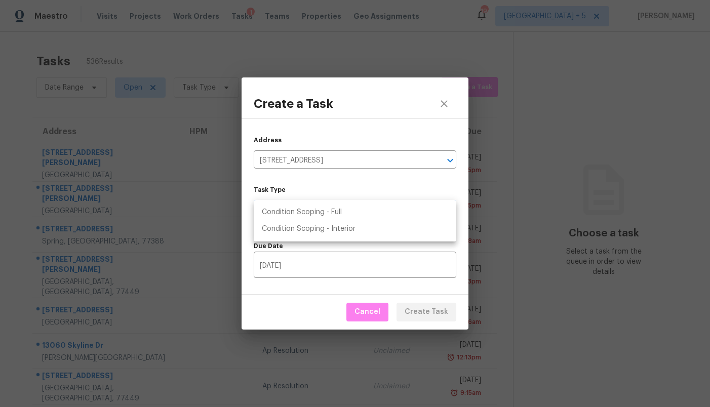
click at [336, 210] on body "Maestro Visits Projects Work Orders Tasks 1 Teams Properties Geo Assignments 19…" at bounding box center [355, 203] width 710 height 407
click at [336, 213] on li "Condition Scoping - Full" at bounding box center [355, 212] width 203 height 17
type input "virtual_full_assessment"
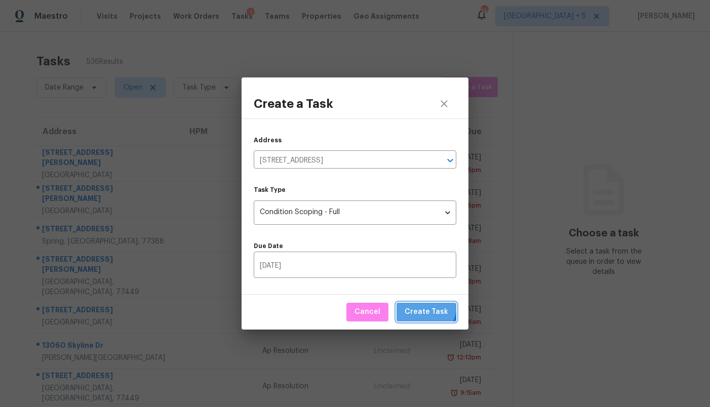
click at [427, 308] on span "Create Task" at bounding box center [427, 312] width 44 height 13
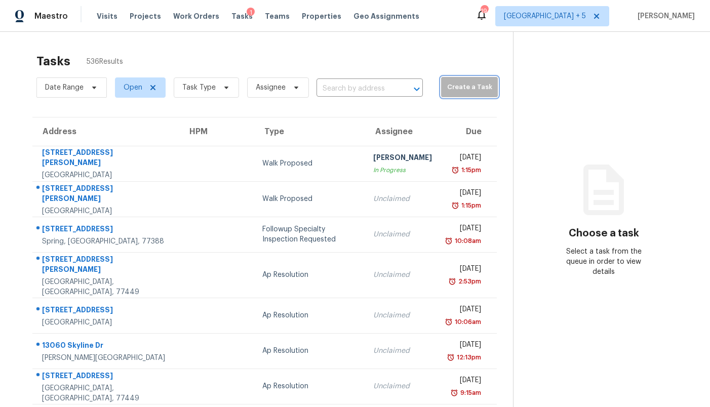
click at [451, 82] on span "Create a Task" at bounding box center [469, 88] width 47 height 12
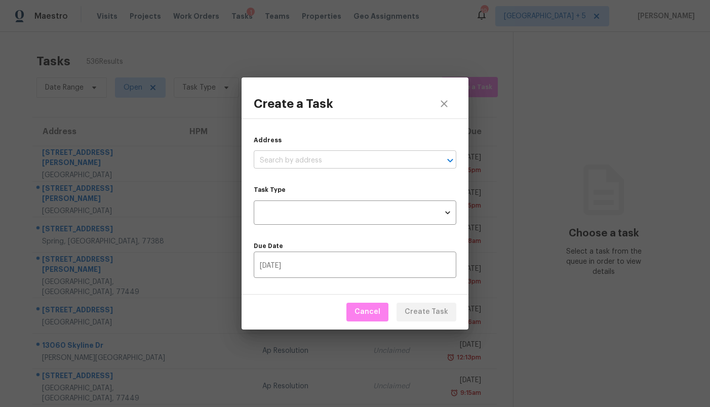
click at [312, 162] on input "text" at bounding box center [341, 161] width 174 height 16
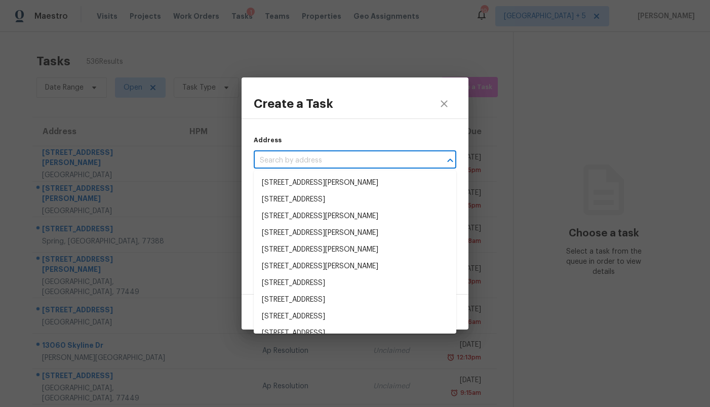
paste input "1128 Lake Meadow Ln, Little Elm, TX 75068"
type input "1128 Lake Meadow Ln, Little Elm, TX 75068"
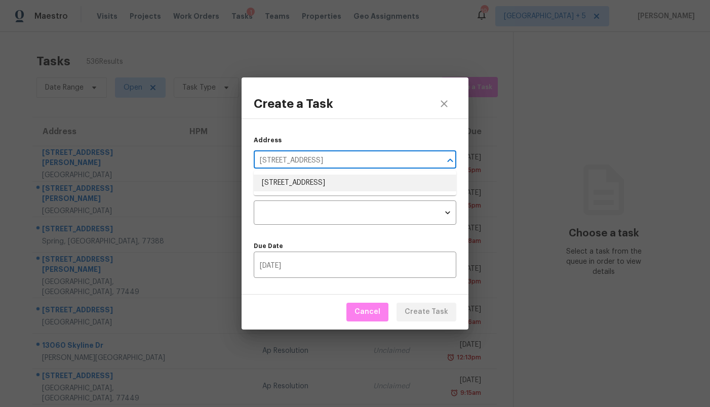
click at [306, 181] on li "1128 Lake Meadow Ln, Little Elm, TX 75068" at bounding box center [355, 183] width 203 height 17
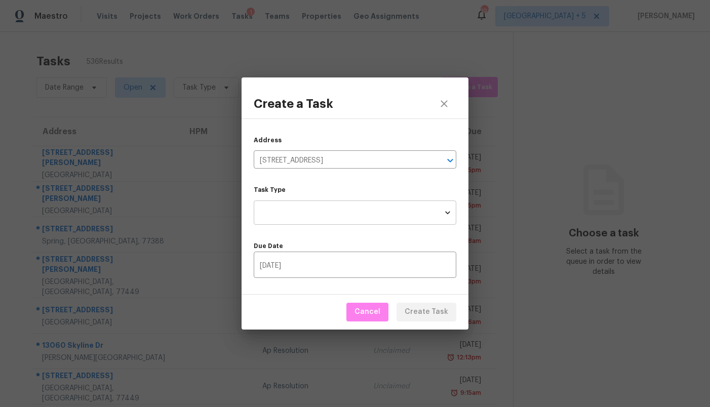
click at [305, 211] on body "Maestro Visits Projects Work Orders Tasks 1 Teams Properties Geo Assignments 19…" at bounding box center [355, 203] width 710 height 407
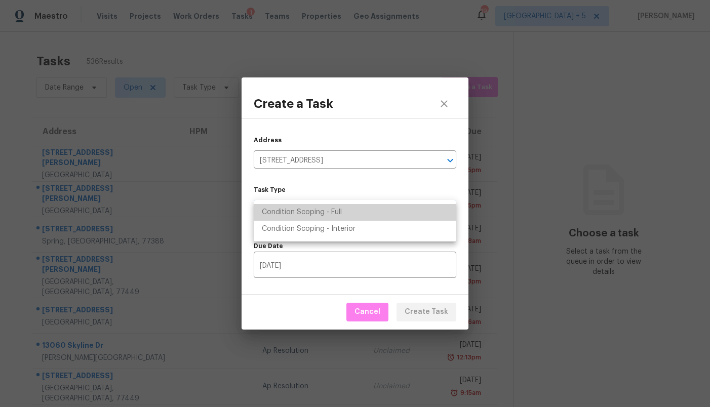
click at [308, 211] on li "Condition Scoping - Full" at bounding box center [355, 212] width 203 height 17
type input "virtual_full_assessment"
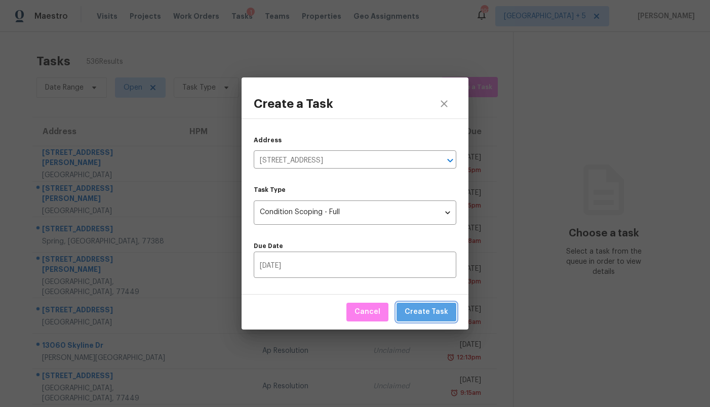
click at [440, 312] on span "Create Task" at bounding box center [427, 312] width 44 height 13
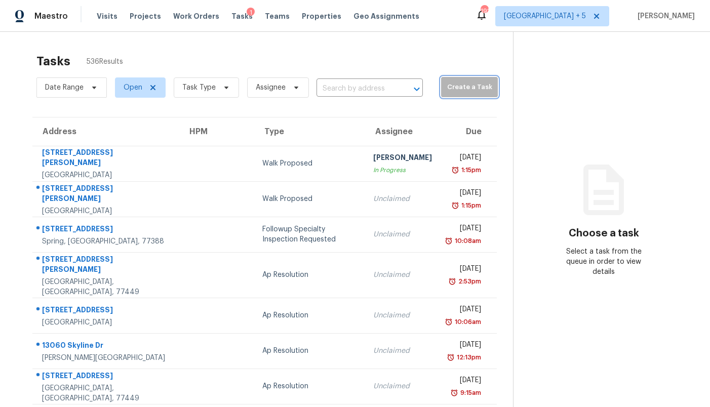
click at [446, 89] on span "Create a Task" at bounding box center [469, 88] width 47 height 12
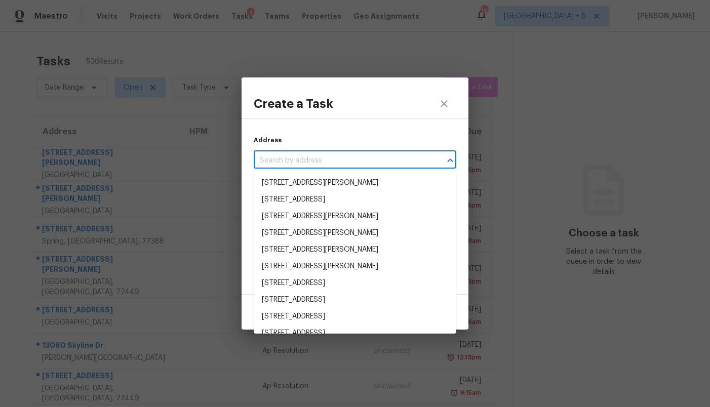
click at [330, 159] on input "text" at bounding box center [341, 161] width 174 height 16
paste input "4X3CB8BF1Q3C"
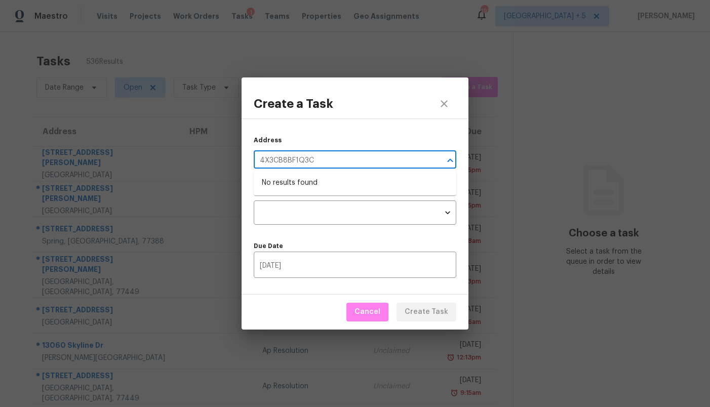
type input "4X3CB8BF1Q3C"
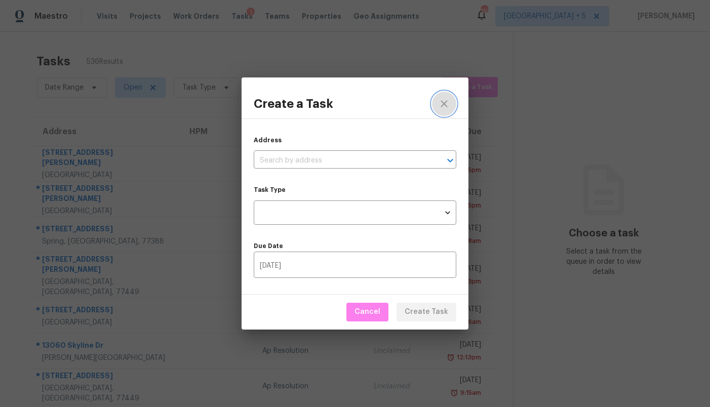
click at [449, 104] on icon "close" at bounding box center [444, 104] width 12 height 12
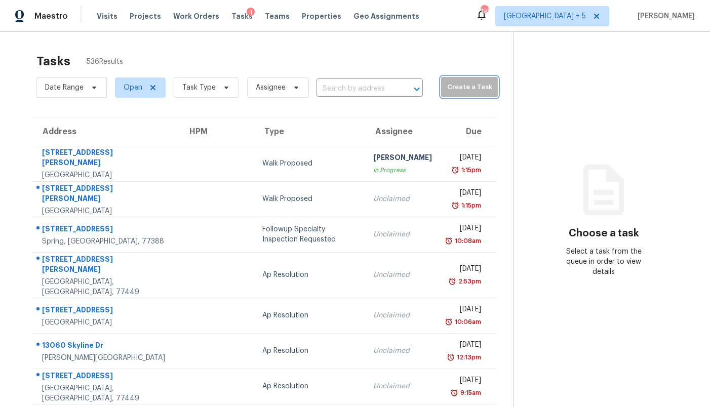
click at [448, 84] on span "Create a Task" at bounding box center [469, 88] width 47 height 12
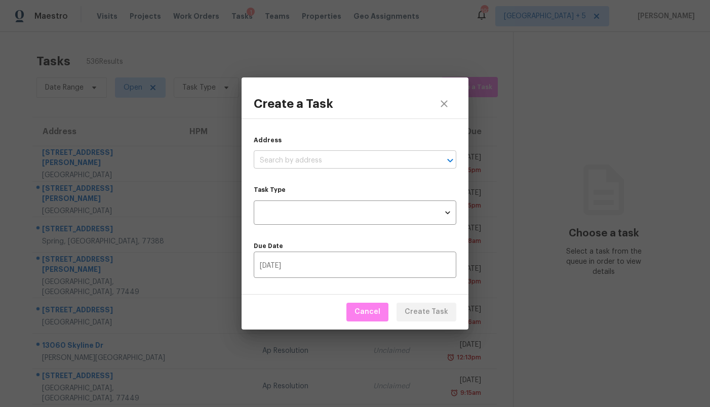
click at [341, 163] on input "text" at bounding box center [341, 161] width 174 height 16
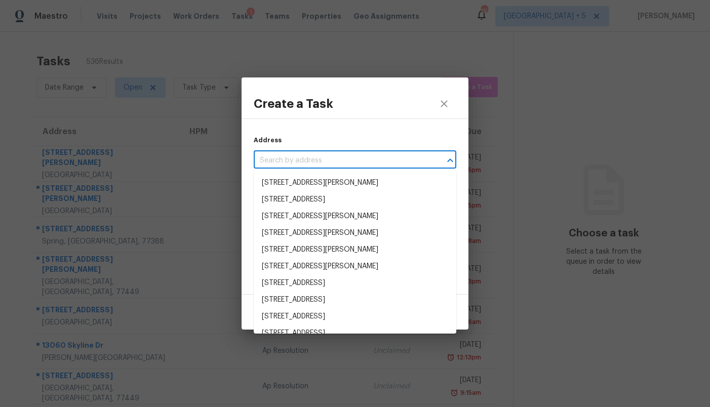
paste input "960 Church St SE, Smyrna, GA 30080"
type input "960 Church St SE, Smyrna, GA 30080"
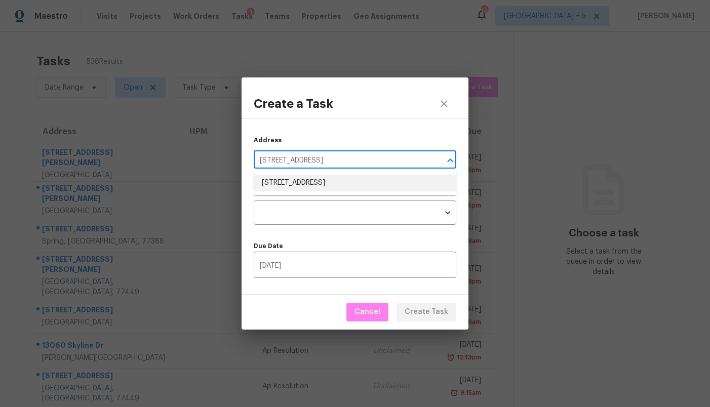
click at [330, 180] on li "960 Church St SE, Smyrna, GA 30080" at bounding box center [355, 183] width 203 height 17
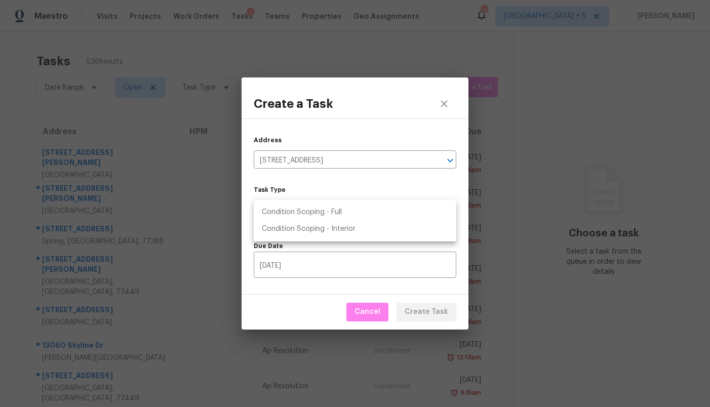
click at [326, 210] on body "Maestro Visits Projects Work Orders Tasks 1 Teams Properties Geo Assignments 19…" at bounding box center [355, 203] width 710 height 407
click at [326, 210] on li "Condition Scoping - Full" at bounding box center [355, 212] width 203 height 17
type input "virtual_full_assessment"
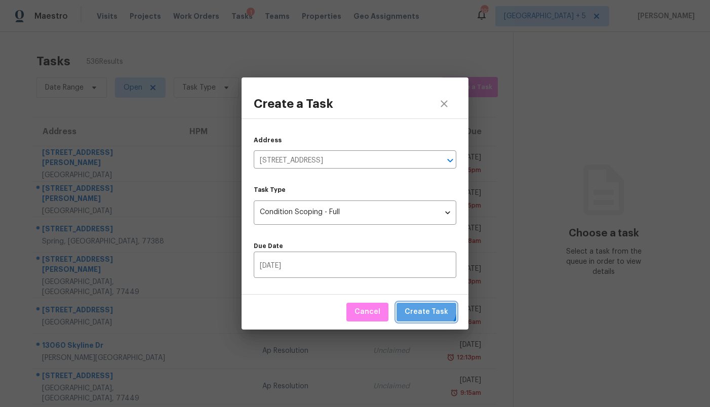
click at [427, 306] on span "Create Task" at bounding box center [427, 312] width 44 height 13
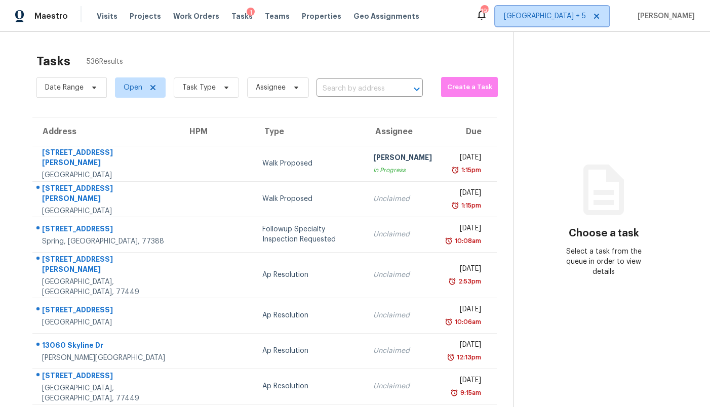
click at [583, 14] on span "Atlanta + 5" at bounding box center [545, 16] width 82 height 10
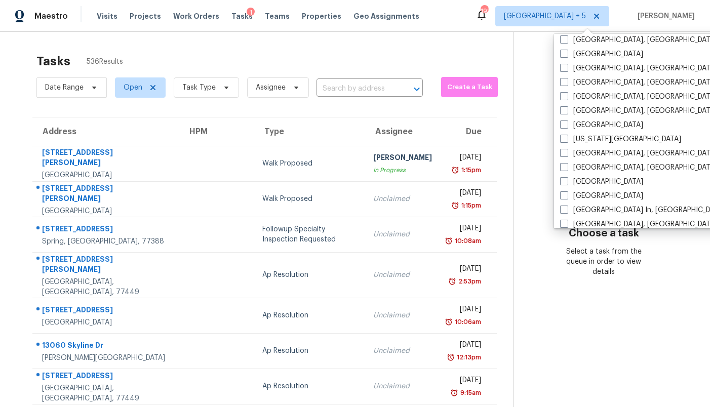
scroll to position [319, 0]
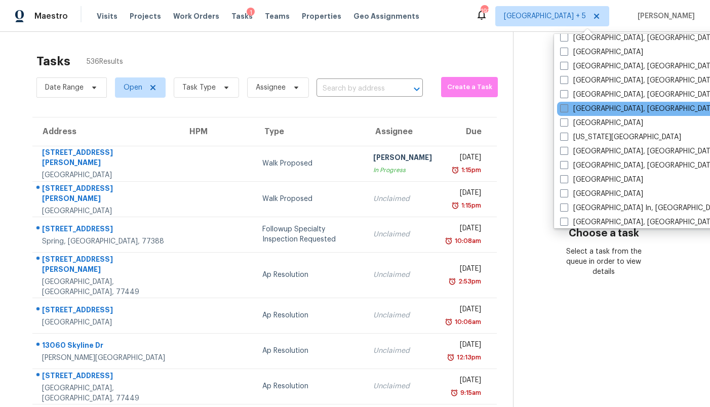
click at [584, 110] on label "[GEOGRAPHIC_DATA], [GEOGRAPHIC_DATA]" at bounding box center [638, 109] width 157 height 10
click at [567, 110] on input "[GEOGRAPHIC_DATA], [GEOGRAPHIC_DATA]" at bounding box center [563, 107] width 7 height 7
checkbox input "true"
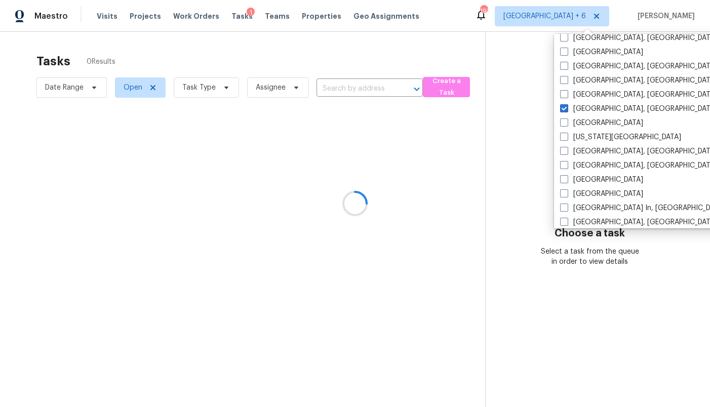
click at [517, 83] on div at bounding box center [355, 203] width 710 height 407
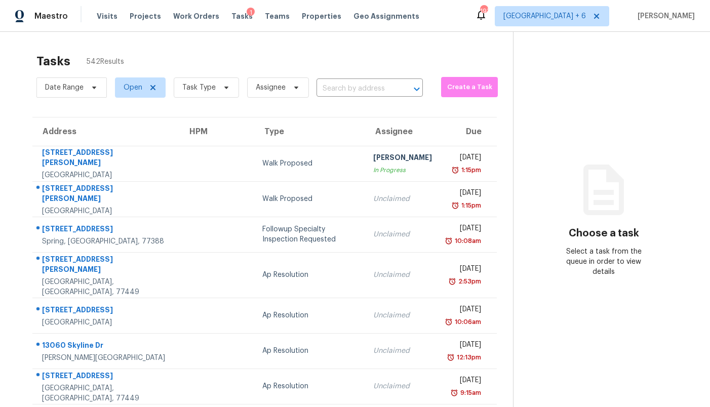
click at [351, 88] on input "text" at bounding box center [355, 89] width 78 height 16
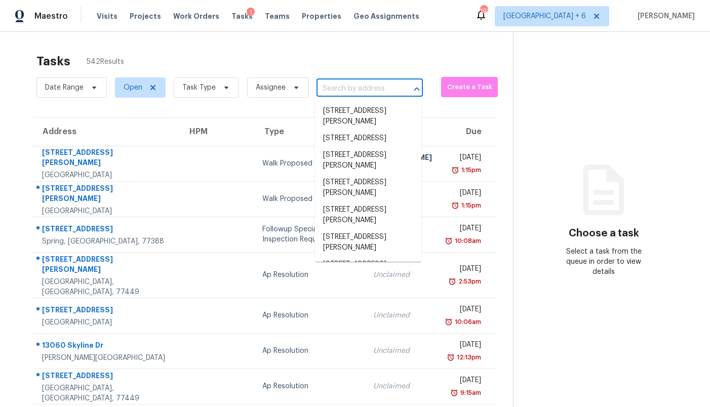
paste input "11950 Titania Cir, Indianapolis, IN 46236"
type input "11950 Titania Cir, Indianapolis, IN 46236"
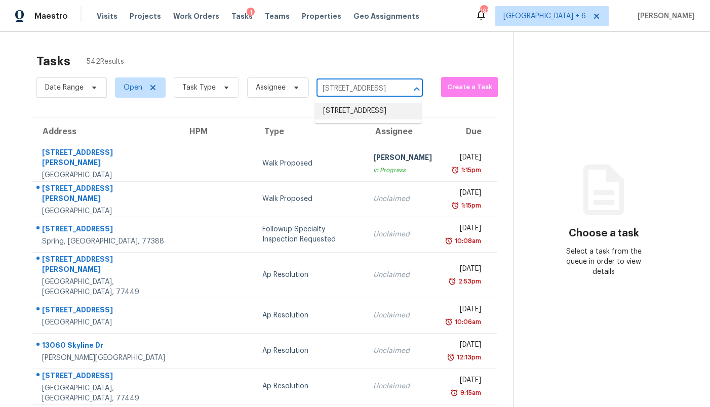
click at [350, 109] on li "11950 Titania Cir, Indianapolis, IN 46236" at bounding box center [368, 111] width 106 height 17
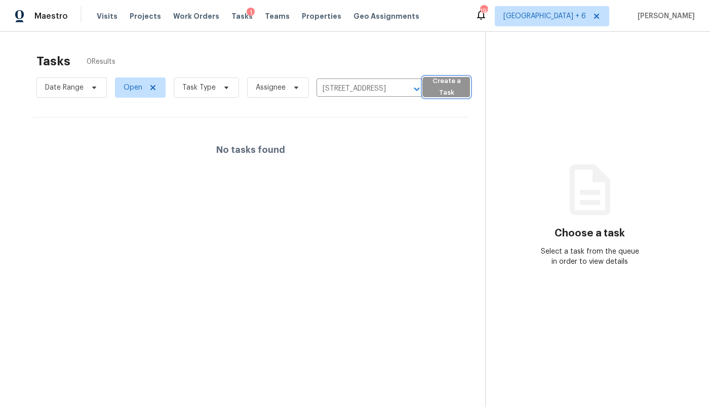
click at [454, 82] on span "Create a Task" at bounding box center [446, 86] width 37 height 23
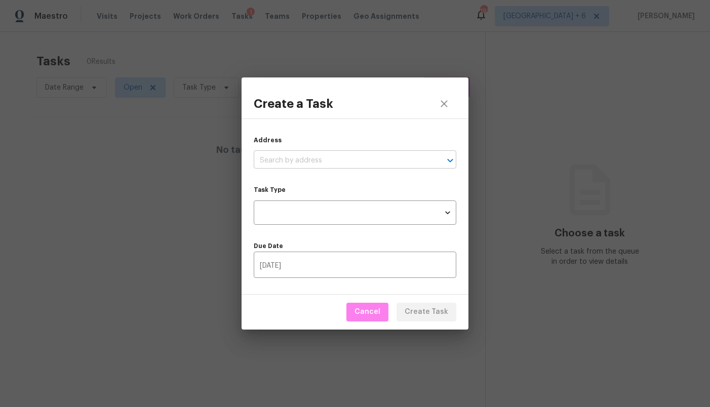
click at [402, 166] on input "text" at bounding box center [341, 161] width 174 height 16
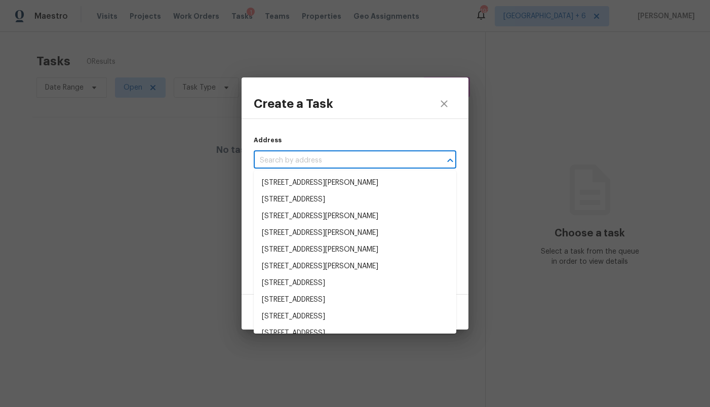
paste input "11950 Titania Cir, Indianapolis, IN 46236"
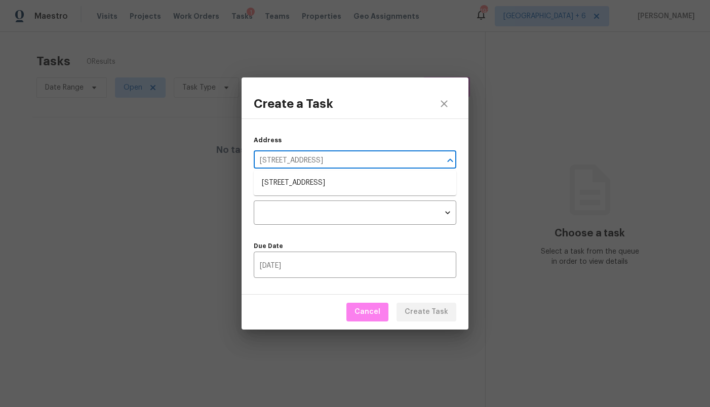
type input "11950 Titania Cir, Indianapolis, IN 46236"
click at [369, 181] on li "11950 Titania Cir, Indianapolis, IN 46236" at bounding box center [355, 183] width 203 height 17
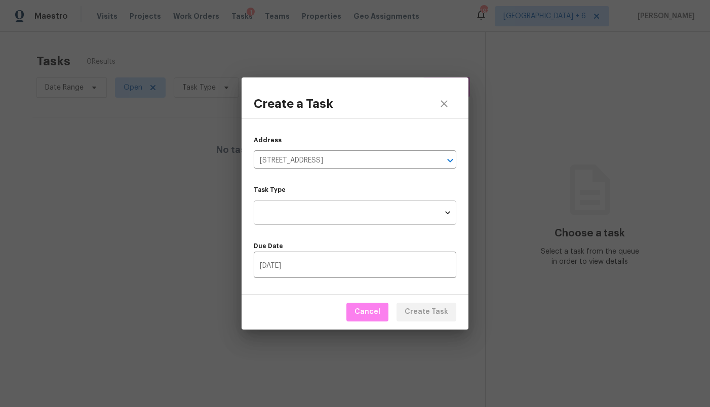
click at [361, 210] on body "Maestro Visits Projects Work Orders Tasks 1 Teams Properties Geo Assignments 19…" at bounding box center [355, 203] width 710 height 407
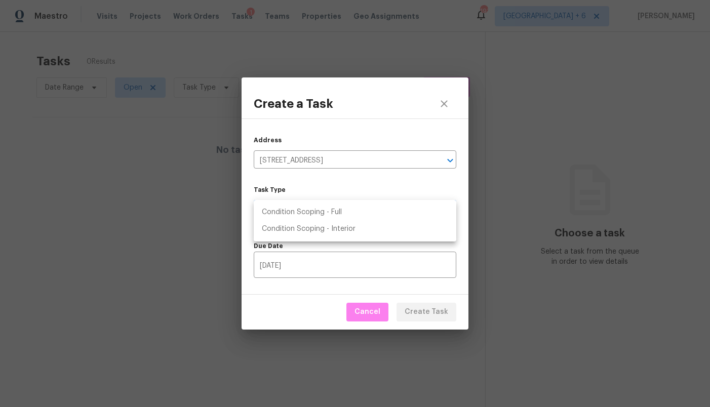
click at [361, 210] on li "Condition Scoping - Full" at bounding box center [355, 212] width 203 height 17
type input "virtual_full_assessment"
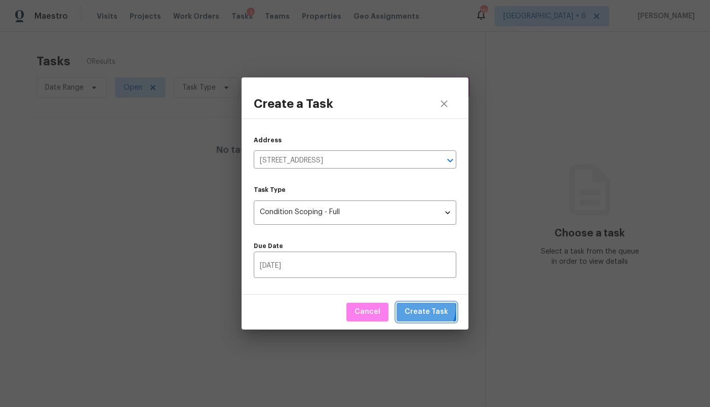
click at [421, 308] on span "Create Task" at bounding box center [427, 312] width 44 height 13
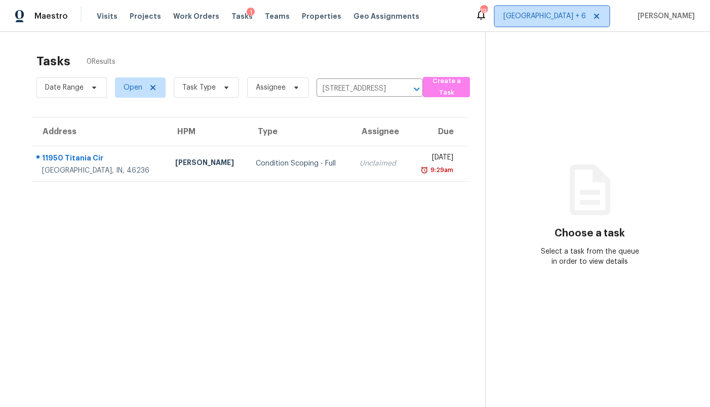
click at [570, 11] on span "Atlanta + 6" at bounding box center [544, 16] width 83 height 10
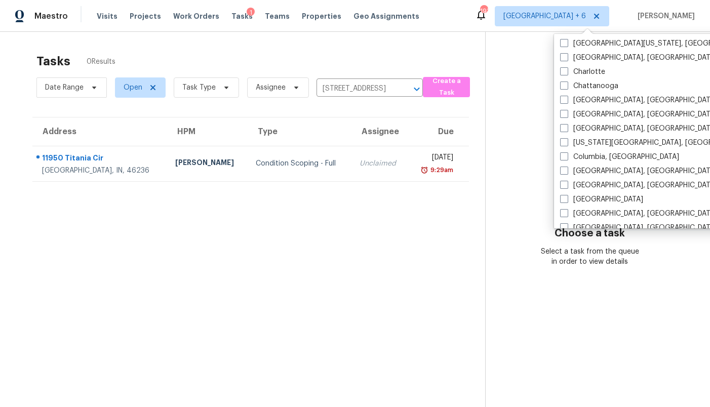
scroll to position [202, 0]
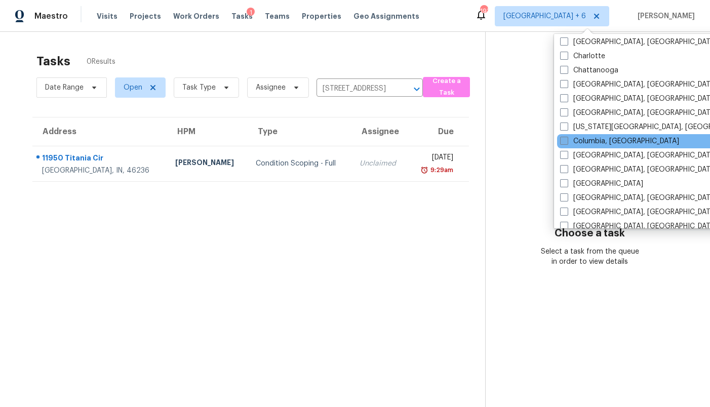
click at [601, 142] on label "Columbia, [GEOGRAPHIC_DATA]" at bounding box center [619, 141] width 119 height 10
click at [567, 142] on input "Columbia, [GEOGRAPHIC_DATA]" at bounding box center [563, 139] width 7 height 7
checkbox input "true"
click at [477, 61] on div "Tasks 1 Results" at bounding box center [260, 61] width 449 height 26
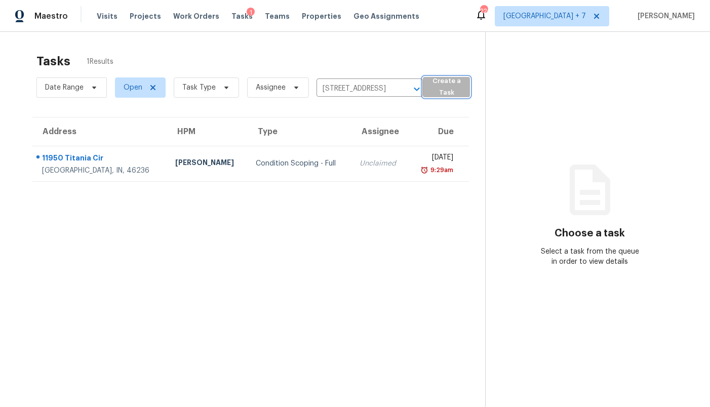
click at [456, 82] on span "Create a Task" at bounding box center [446, 86] width 37 height 23
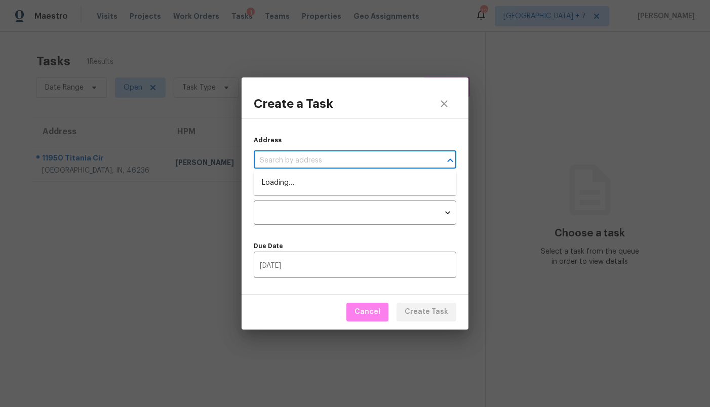
click at [379, 155] on input "text" at bounding box center [341, 161] width 174 height 16
paste input "420 Buttonbush Ct, Columbia, SC 29229"
type input "420 Buttonbush Ct, Columbia, SC 29229"
click at [367, 181] on li "420 Buttonbush Ct, Columbia, SC 29229" at bounding box center [355, 183] width 203 height 17
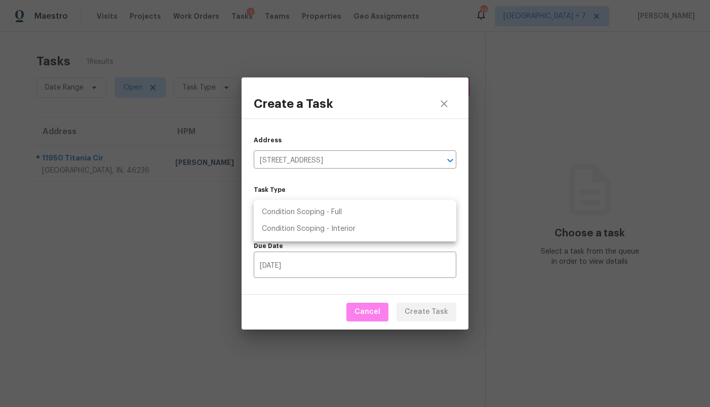
click at [359, 208] on body "Maestro Visits Projects Work Orders Tasks 1 Teams Properties Geo Assignments 22…" at bounding box center [355, 203] width 710 height 407
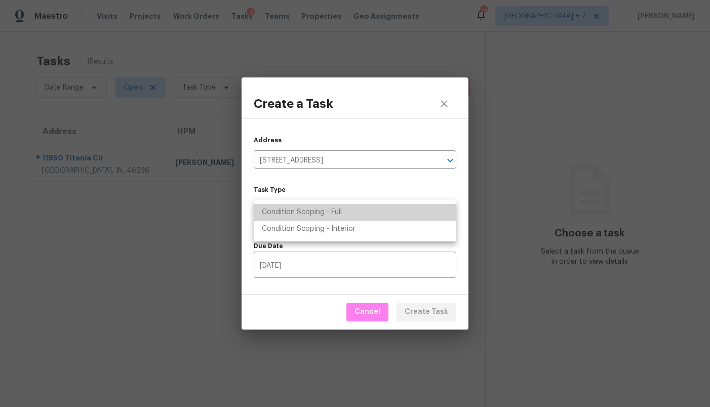
click at [359, 210] on li "Condition Scoping - Full" at bounding box center [355, 212] width 203 height 17
type input "virtual_full_assessment"
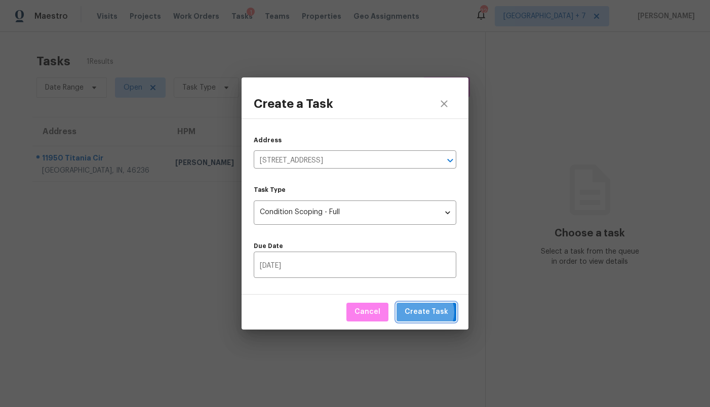
click at [427, 312] on span "Create Task" at bounding box center [427, 312] width 44 height 13
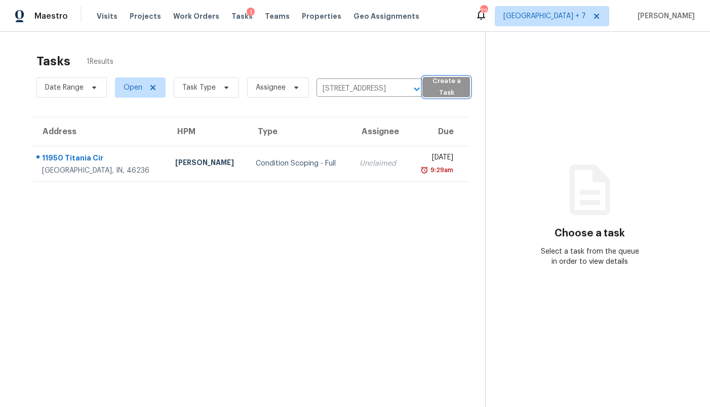
click at [452, 84] on span "Create a Task" at bounding box center [446, 86] width 37 height 23
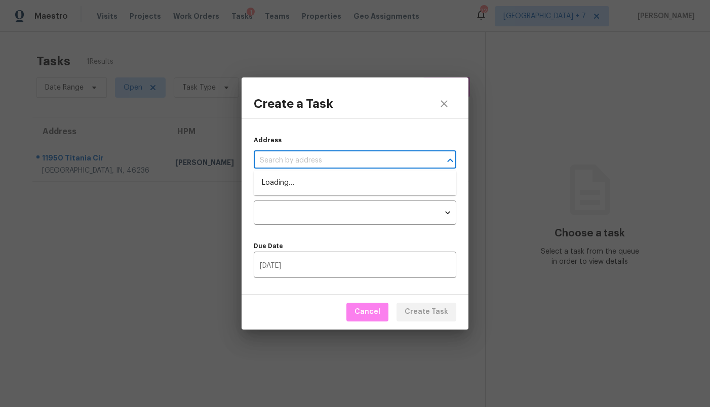
click at [341, 159] on input "text" at bounding box center [341, 161] width 174 height 16
paste input "2523 Laurel Cir NW, Atlanta, GA 30311"
type input "2523 Laurel Cir NW, Atlanta, GA 30311"
click at [332, 180] on li "2523 Laurel Cir NW, Atlanta, GA 30311" at bounding box center [355, 183] width 203 height 17
click at [330, 209] on body "Maestro Visits Projects Work Orders Tasks 1 Teams Properties Geo Assignments 22…" at bounding box center [355, 203] width 710 height 407
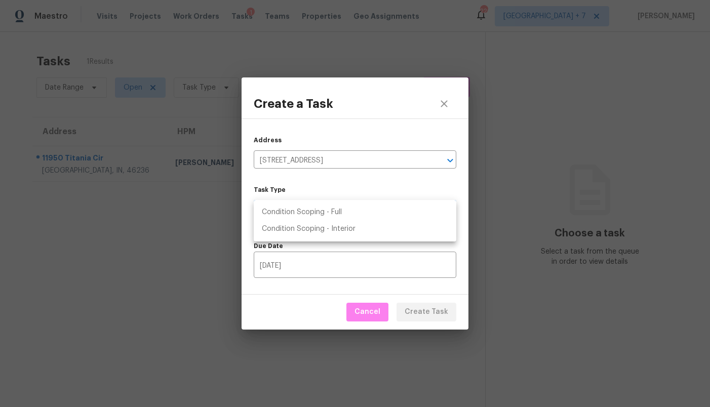
click at [330, 210] on li "Condition Scoping - Full" at bounding box center [355, 212] width 203 height 17
type input "virtual_full_assessment"
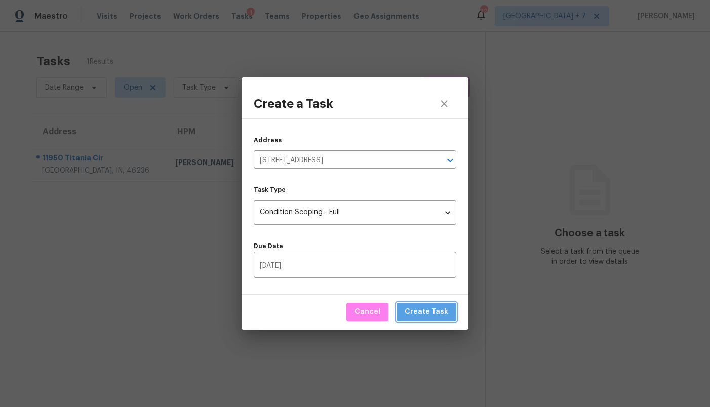
click at [430, 308] on span "Create Task" at bounding box center [427, 312] width 44 height 13
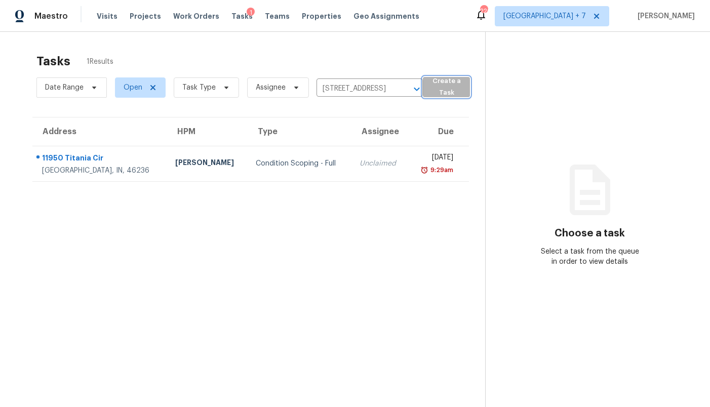
click at [444, 89] on span "Create a Task" at bounding box center [446, 86] width 37 height 23
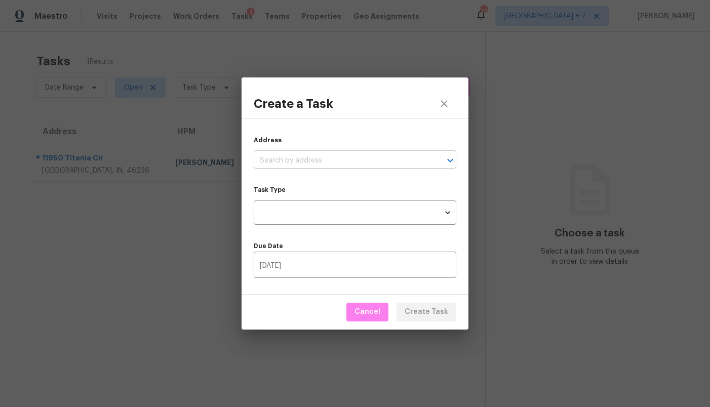
click at [334, 163] on input "text" at bounding box center [341, 161] width 174 height 16
paste input "2824 Langford Commons Dr, Norcross, GA 30071"
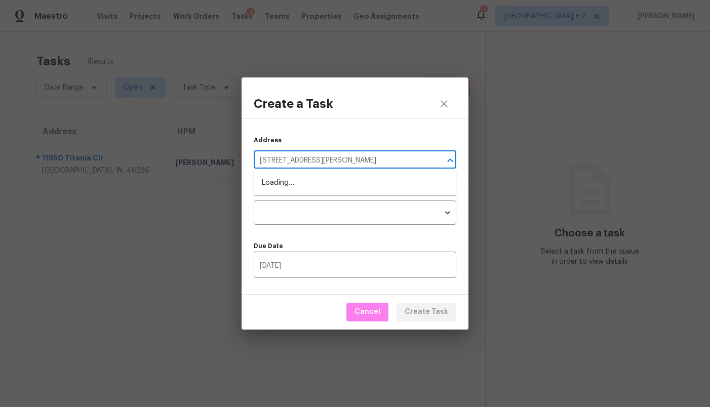
type input "2824 Langford Commons Dr, Norcross, GA 30071"
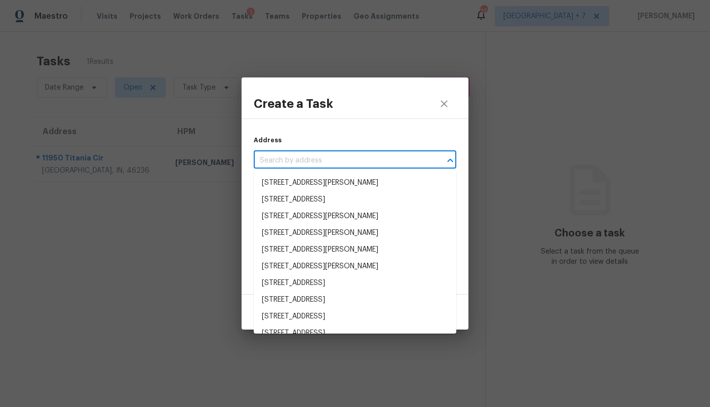
click at [328, 157] on input "text" at bounding box center [341, 161] width 174 height 16
paste input "2824 Langford Commons Dr, Norcross, GA 30071"
type input "2824 Langford Commons Dr, Norcross, GA 30071"
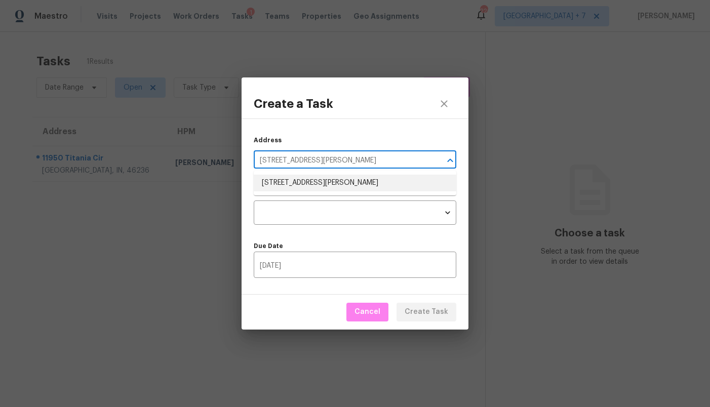
click at [320, 187] on li "2824 Langford Commons Dr, Norcross, GA 30071" at bounding box center [355, 183] width 203 height 17
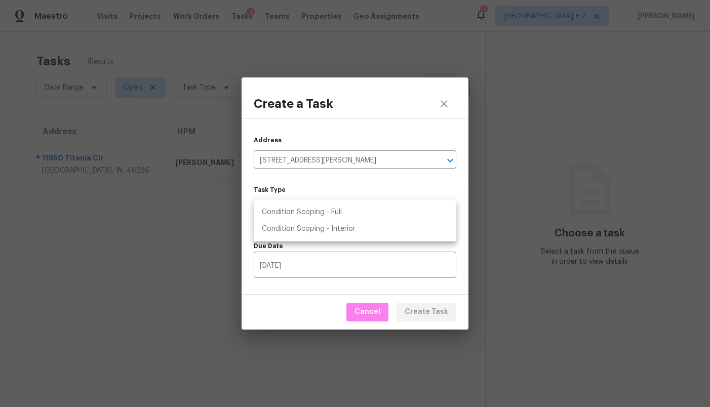
click at [321, 207] on body "Maestro Visits Projects Work Orders Tasks 1 Teams Properties Geo Assignments 22…" at bounding box center [355, 203] width 710 height 407
click at [321, 210] on li "Condition Scoping - Full" at bounding box center [355, 212] width 203 height 17
type input "virtual_full_assessment"
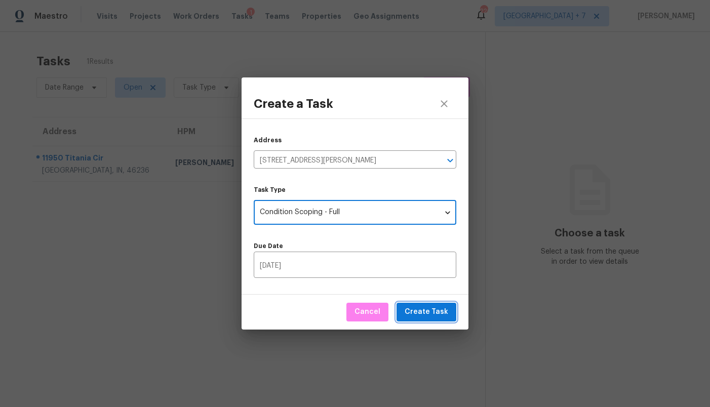
click at [439, 316] on span "Create Task" at bounding box center [427, 312] width 44 height 13
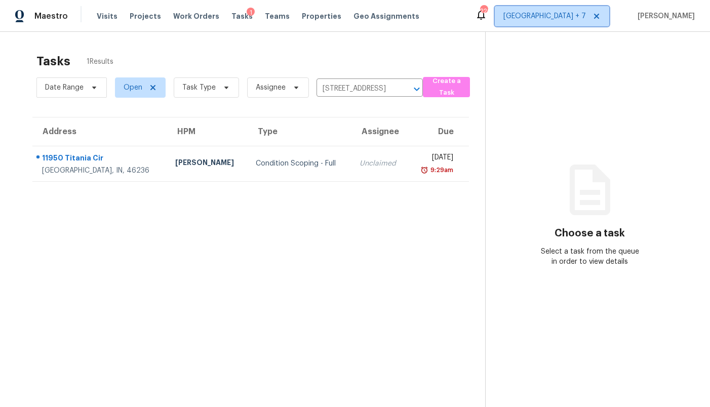
click at [578, 14] on span "Atlanta + 7" at bounding box center [544, 16] width 83 height 10
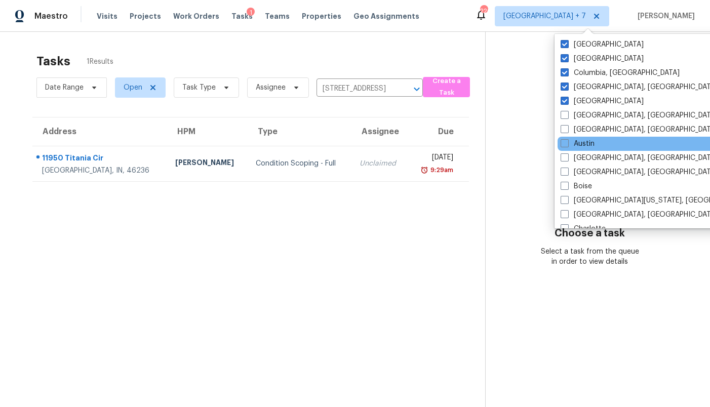
scroll to position [50, 0]
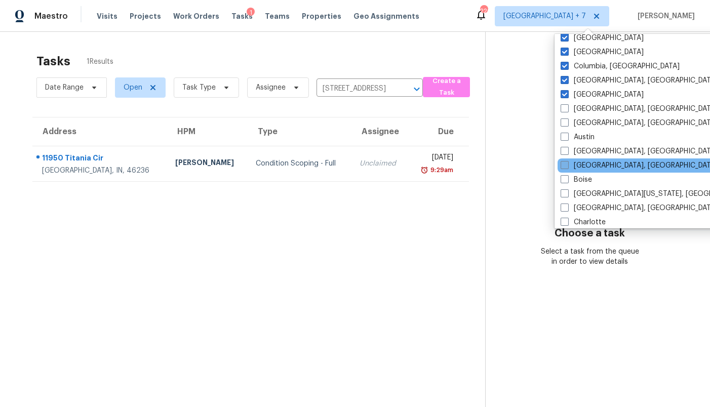
click at [591, 168] on label "[GEOGRAPHIC_DATA], [GEOGRAPHIC_DATA]" at bounding box center [638, 165] width 157 height 10
click at [567, 167] on input "[GEOGRAPHIC_DATA], [GEOGRAPHIC_DATA]" at bounding box center [563, 163] width 7 height 7
checkbox input "true"
click at [479, 80] on div "Date Range Open Task Type Assignee 11950 Titania Cir, Indianapolis, IN 46236 ​ …" at bounding box center [260, 87] width 449 height 26
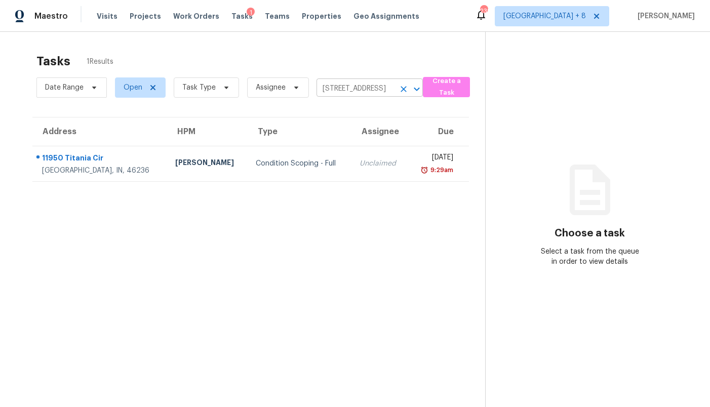
click at [401, 89] on icon "Clear" at bounding box center [403, 89] width 6 height 6
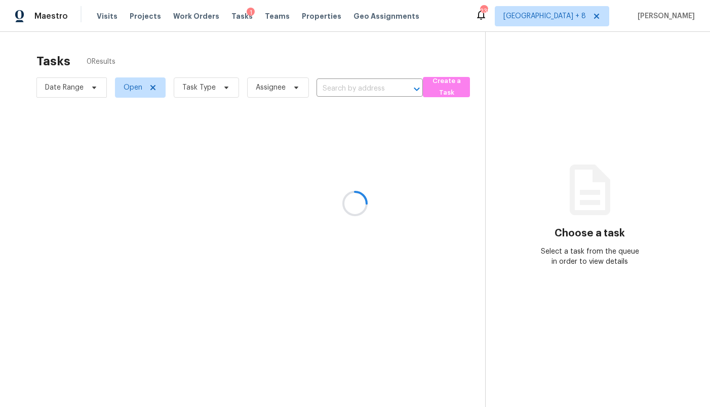
click at [444, 86] on div at bounding box center [355, 203] width 710 height 407
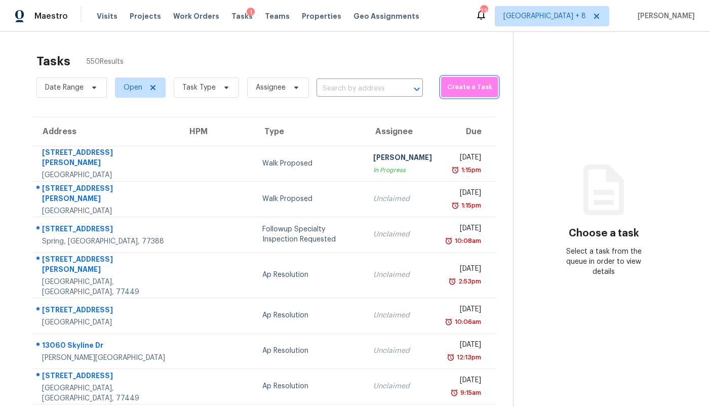
click at [446, 86] on span "Create a Task" at bounding box center [469, 88] width 47 height 12
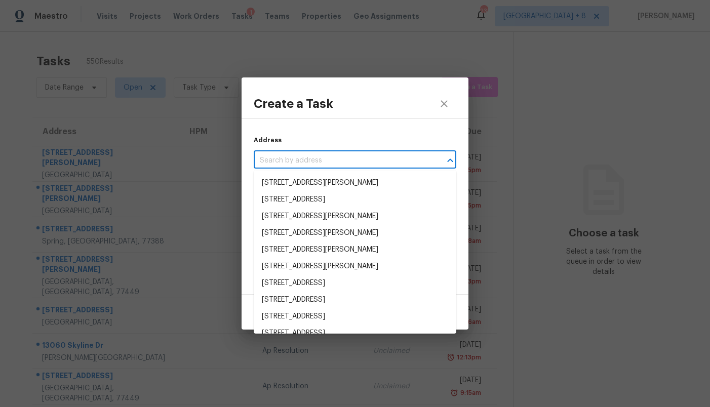
click at [363, 165] on input "text" at bounding box center [341, 161] width 174 height 16
paste input "1TZSRFR7XPVNQ"
type input "1TZSRFR7XPVNQ"
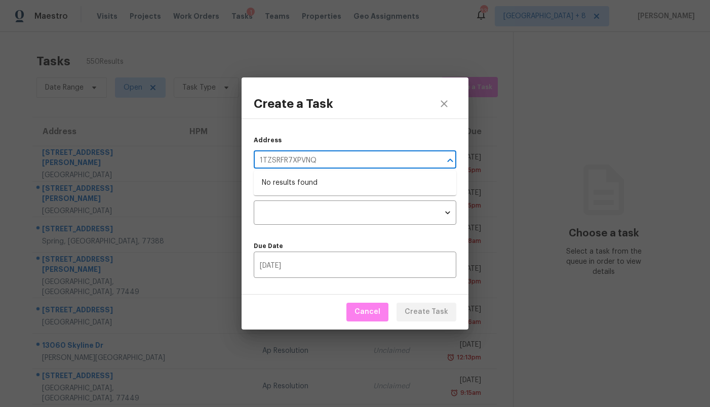
click at [338, 160] on input "1TZSRFR7XPVNQ" at bounding box center [341, 161] width 174 height 16
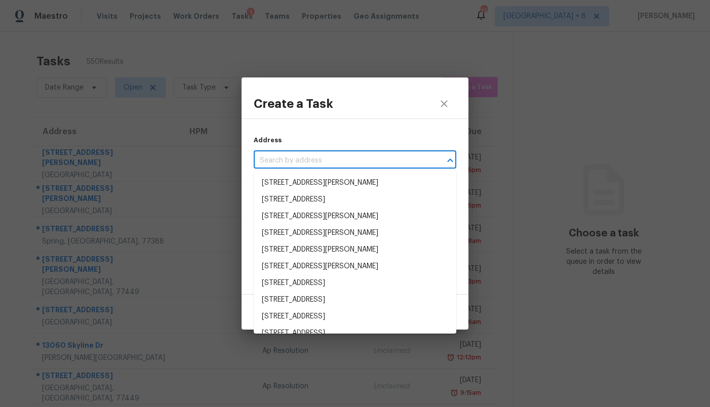
paste input "1132 Red Oak Cir, Fairfield, AL 35064"
type input "1132 Red Oak Cir, Fairfield, AL 35064"
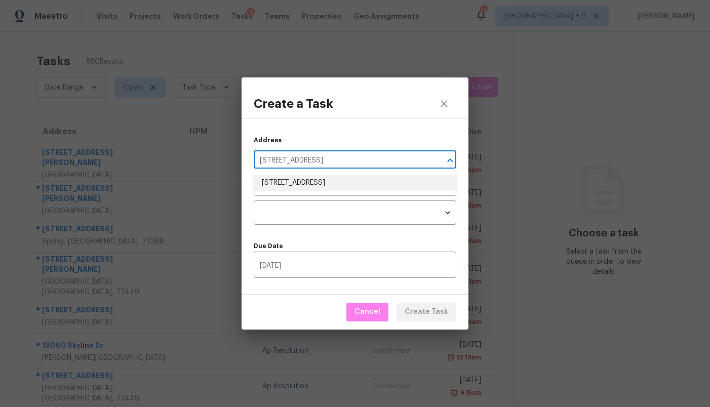
click at [318, 180] on li "1132 Red Oak Cir, Fairfield, AL 35064" at bounding box center [355, 183] width 203 height 17
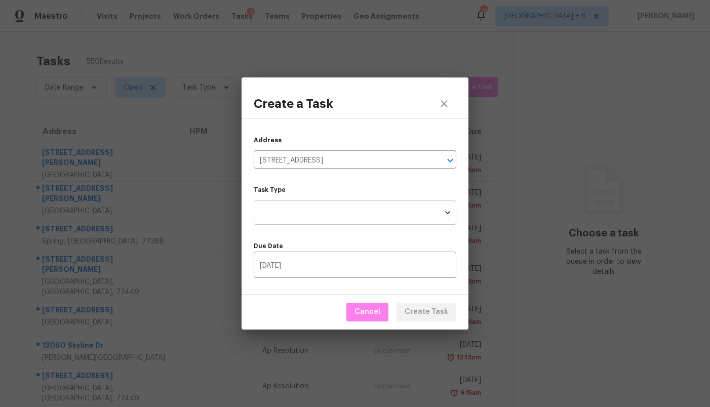
click at [313, 207] on body "Maestro Visits Projects Work Orders Tasks 1 Teams Properties Geo Assignments 23…" at bounding box center [355, 203] width 710 height 407
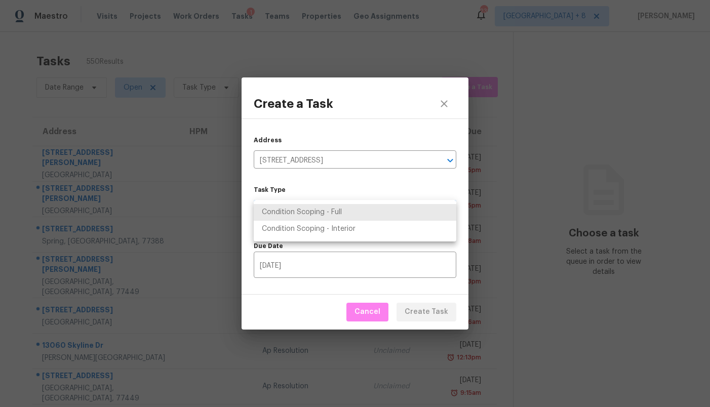
click at [313, 207] on li "Condition Scoping - Full" at bounding box center [355, 212] width 203 height 17
type input "virtual_full_assessment"
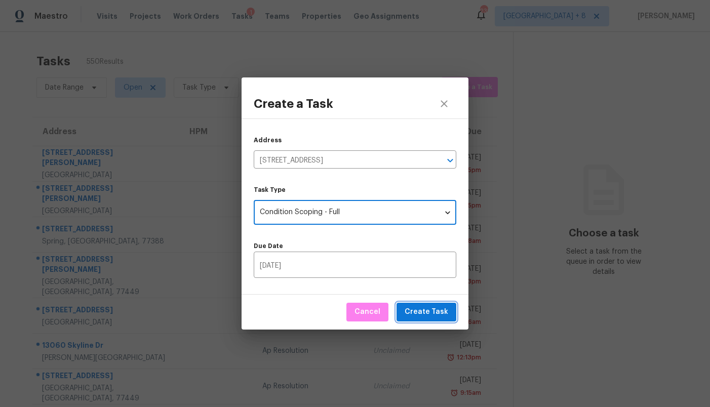
click at [429, 307] on span "Create Task" at bounding box center [427, 312] width 44 height 13
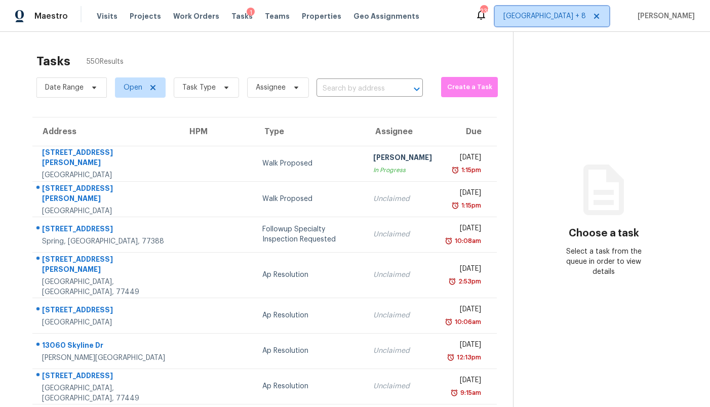
click at [581, 16] on span "Atlanta + 8" at bounding box center [544, 16] width 83 height 10
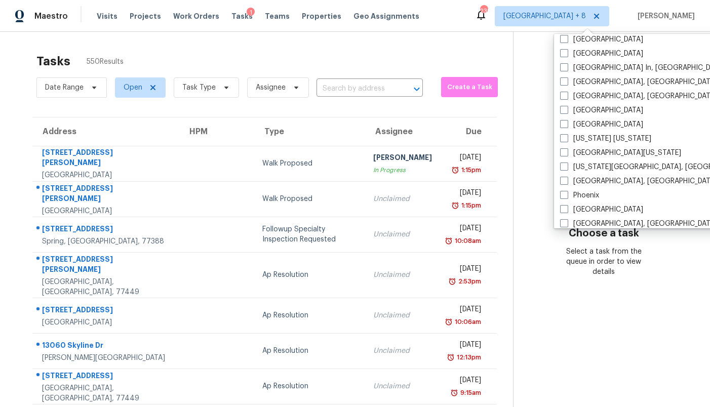
scroll to position [678, 0]
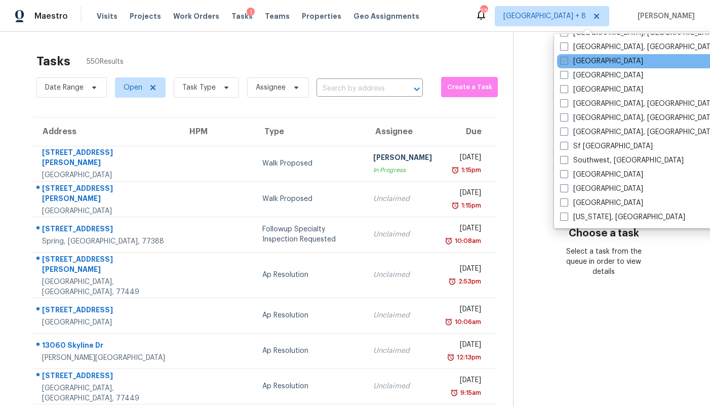
click at [583, 65] on label "[GEOGRAPHIC_DATA]" at bounding box center [601, 61] width 83 height 10
click at [567, 63] on input "[GEOGRAPHIC_DATA]" at bounding box center [563, 59] width 7 height 7
checkbox input "true"
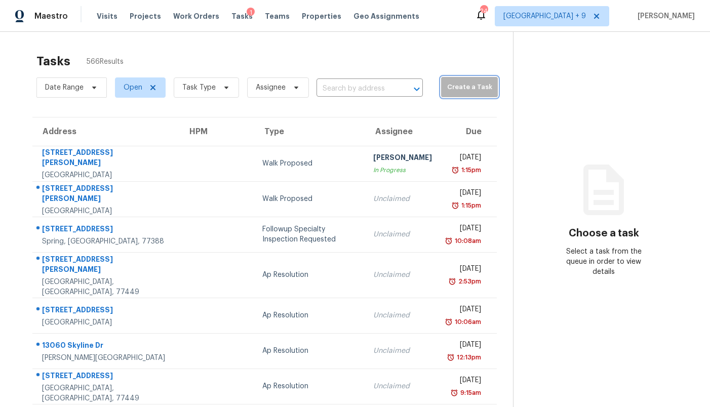
click at [442, 80] on button "Create a Task" at bounding box center [469, 87] width 57 height 20
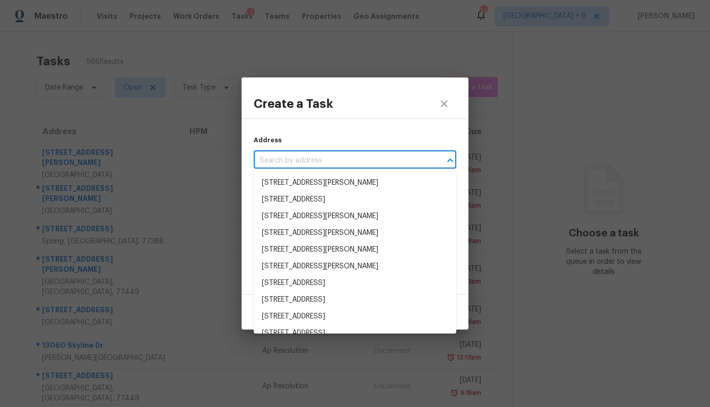
click at [350, 163] on input "text" at bounding box center [341, 161] width 174 height 16
paste input "15655 Vista Way Unit 102, Lake Elsinore, CA 92532"
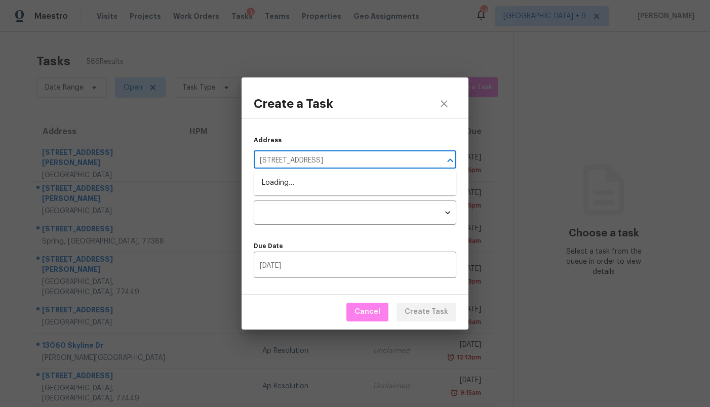
type input "15655 Vista Way"
click at [372, 183] on li "15655 Vista Way Unit 102, Lake Elsinore, CA 92532" at bounding box center [355, 183] width 203 height 17
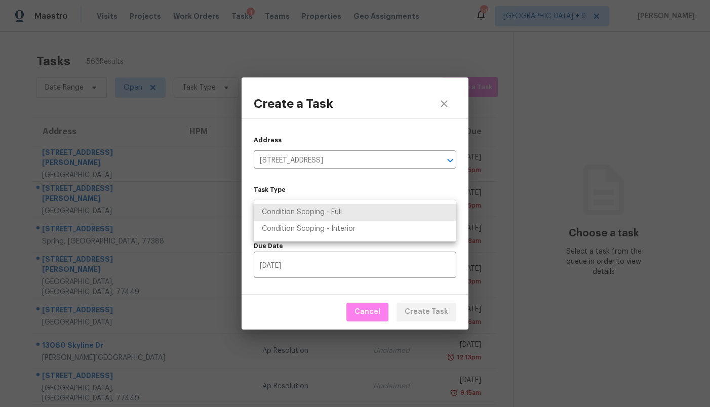
click at [362, 210] on body "Maestro Visits Projects Work Orders Tasks 1 Teams Properties Geo Assignments 24…" at bounding box center [355, 203] width 710 height 407
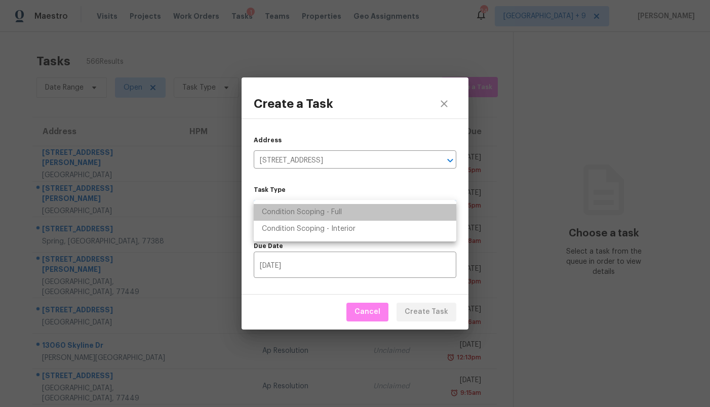
click at [362, 210] on li "Condition Scoping - Full" at bounding box center [355, 212] width 203 height 17
type input "virtual_full_assessment"
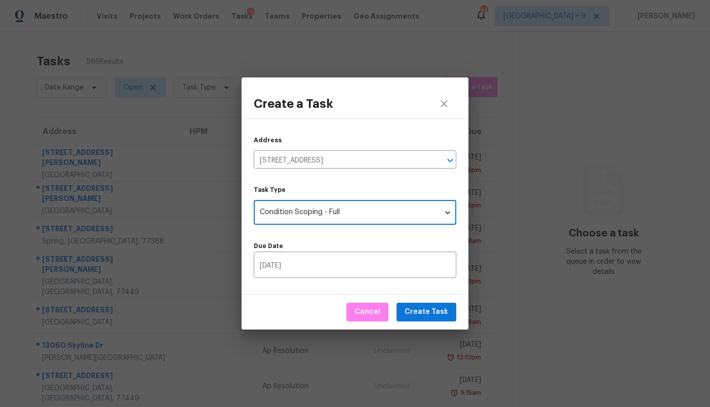
click at [421, 322] on div "Cancel Create Task" at bounding box center [354, 312] width 227 height 35
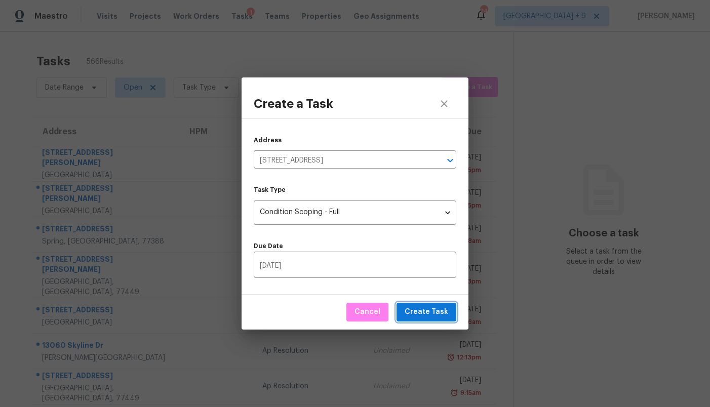
click at [423, 313] on span "Create Task" at bounding box center [427, 312] width 44 height 13
